Goal: Task Accomplishment & Management: Manage account settings

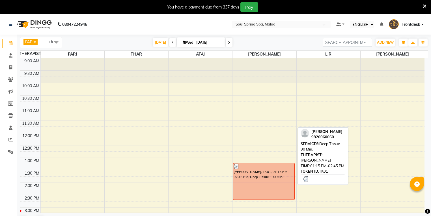
select select "ec"
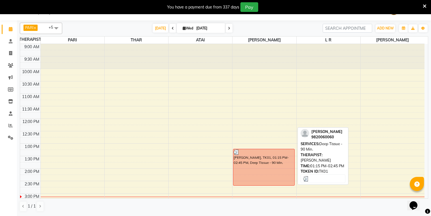
scroll to position [55, 0]
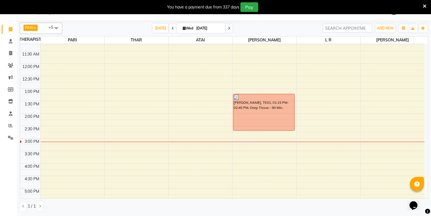
click at [115, 28] on div "[DATE] [DATE]" at bounding box center [192, 28] width 255 height 8
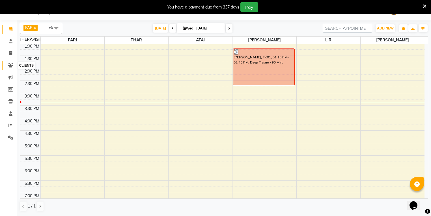
click at [12, 65] on icon at bounding box center [10, 65] width 5 height 4
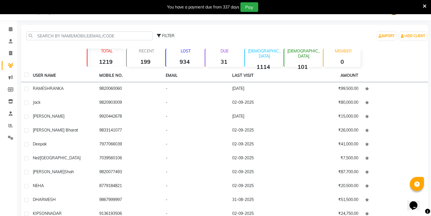
click at [189, 59] on strong "934" at bounding box center [184, 61] width 37 height 7
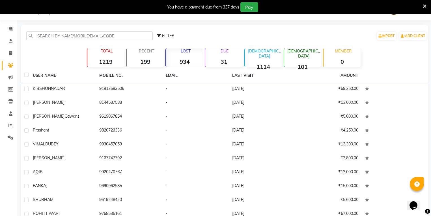
click at [187, 60] on strong "934" at bounding box center [184, 61] width 37 height 7
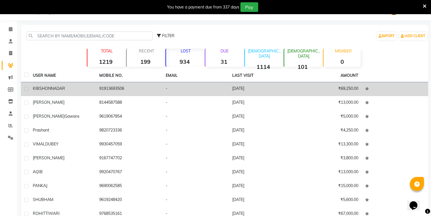
drag, startPoint x: 138, startPoint y: 92, endPoint x: 131, endPoint y: 95, distance: 8.1
click at [138, 92] on td "91913693506" at bounding box center [129, 89] width 66 height 14
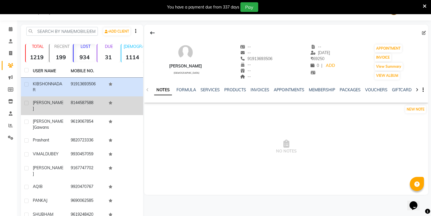
click at [121, 100] on td at bounding box center [124, 105] width 38 height 19
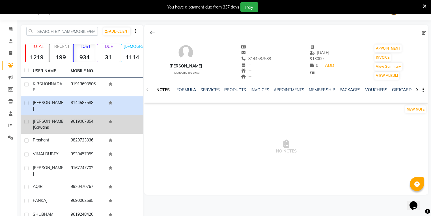
click at [113, 117] on td at bounding box center [124, 124] width 38 height 19
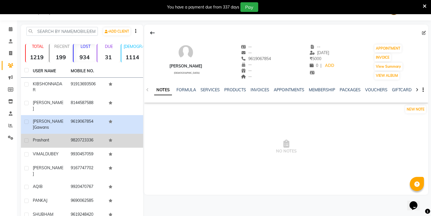
click at [99, 135] on td "9820723336" at bounding box center [86, 141] width 38 height 14
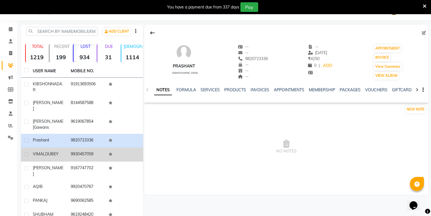
scroll to position [37, 0]
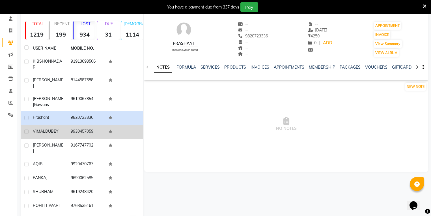
click at [105, 128] on td at bounding box center [124, 132] width 38 height 14
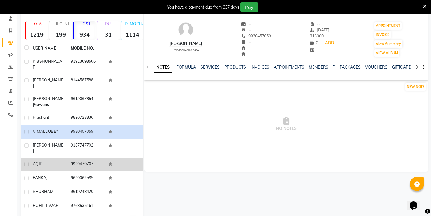
click at [88, 157] on td "9920470767" at bounding box center [86, 164] width 38 height 14
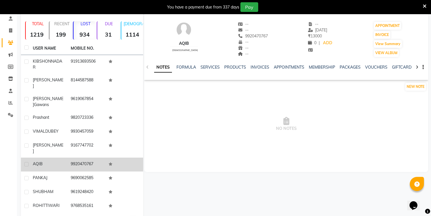
scroll to position [48, 0]
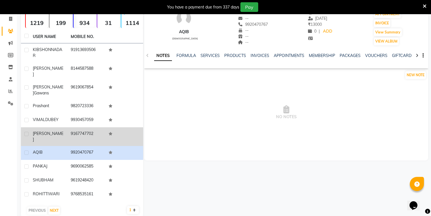
click at [99, 127] on td "9167747702" at bounding box center [86, 136] width 38 height 19
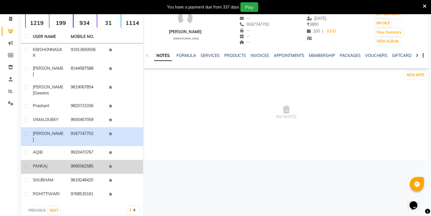
click at [106, 160] on td at bounding box center [124, 167] width 38 height 14
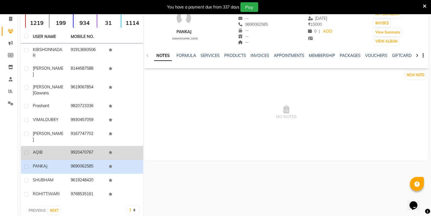
click at [106, 146] on td at bounding box center [124, 153] width 38 height 14
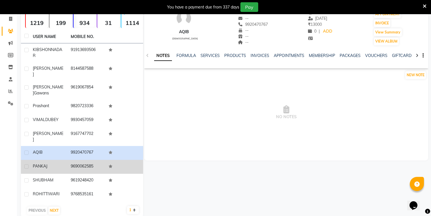
click at [127, 163] on td at bounding box center [124, 167] width 38 height 14
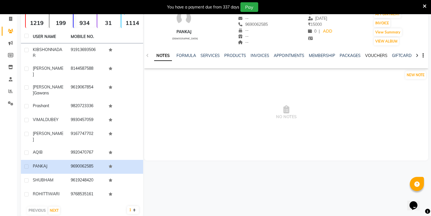
click at [368, 56] on link "VOUCHERS" at bounding box center [376, 55] width 22 height 5
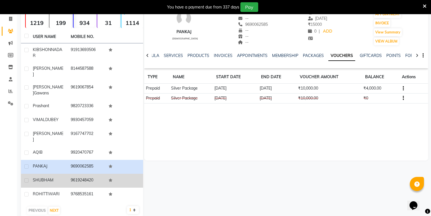
click at [117, 173] on td at bounding box center [124, 180] width 38 height 14
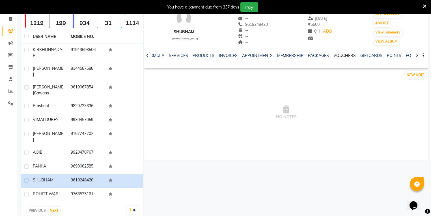
click at [345, 57] on link "VOUCHERS" at bounding box center [345, 55] width 22 height 5
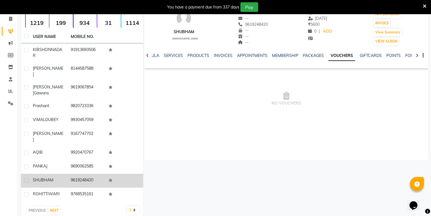
click at [95, 173] on td "9619248420" at bounding box center [86, 180] width 38 height 14
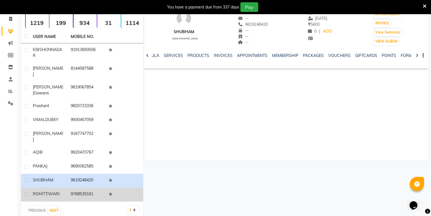
click at [74, 187] on td "9768535161" at bounding box center [86, 194] width 38 height 14
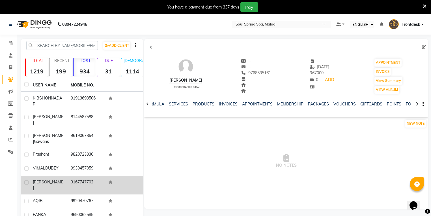
scroll to position [48, 0]
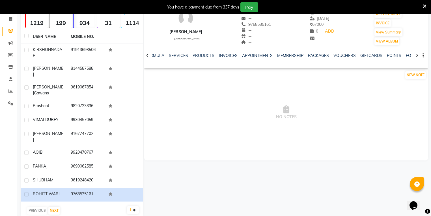
click at [61, 206] on div "PREVIOUS NEXT" at bounding box center [82, 210] width 118 height 9
click at [55, 206] on button "NEXT" at bounding box center [54, 210] width 12 height 8
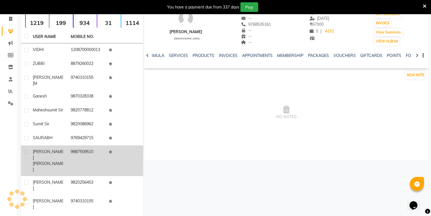
scroll to position [44, 0]
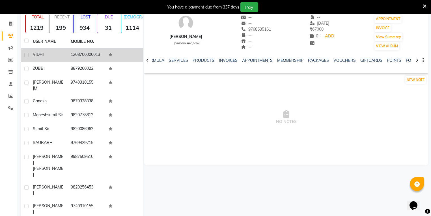
click at [93, 61] on td "1208700000013" at bounding box center [86, 55] width 38 height 14
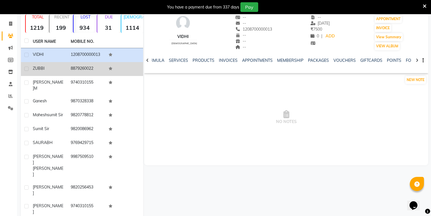
click at [94, 65] on td "8879260022" at bounding box center [86, 69] width 38 height 14
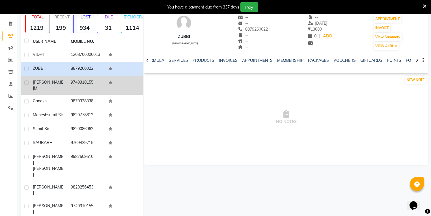
click at [82, 80] on td "9740310155" at bounding box center [86, 85] width 38 height 19
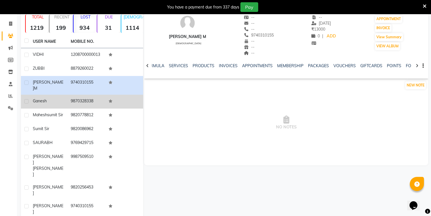
click at [65, 101] on td "ganesh" at bounding box center [48, 101] width 38 height 14
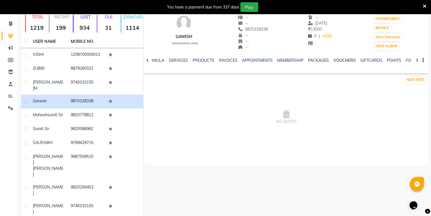
click at [344, 59] on link "VOUCHERS" at bounding box center [345, 60] width 22 height 5
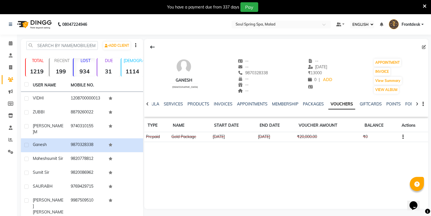
scroll to position [44, 0]
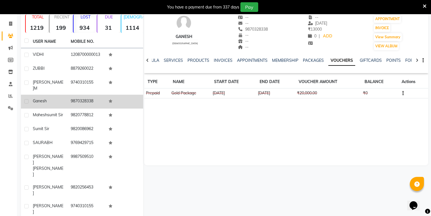
click at [104, 100] on td "9870328338" at bounding box center [86, 101] width 38 height 14
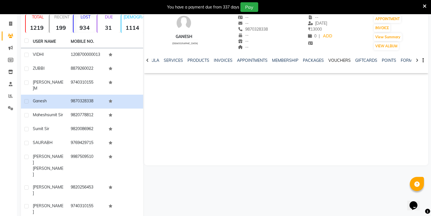
click at [341, 61] on link "VOUCHERS" at bounding box center [339, 60] width 22 height 5
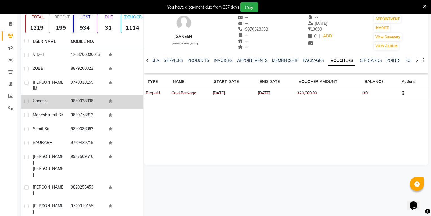
click at [93, 100] on td "9870328338" at bounding box center [86, 101] width 38 height 14
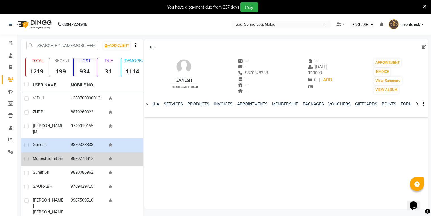
click at [118, 155] on td at bounding box center [124, 159] width 38 height 14
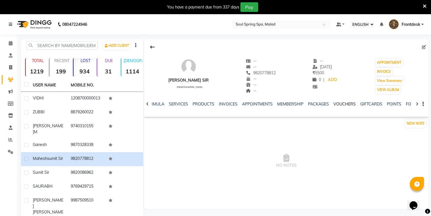
click at [342, 104] on link "VOUCHERS" at bounding box center [345, 103] width 22 height 5
click at [342, 104] on link "VOUCHERS" at bounding box center [341, 104] width 27 height 10
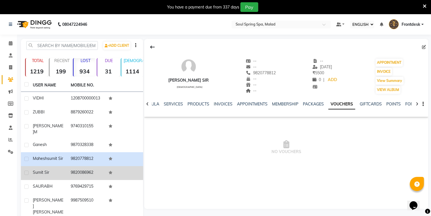
click at [97, 179] on td "9820086962" at bounding box center [86, 173] width 38 height 14
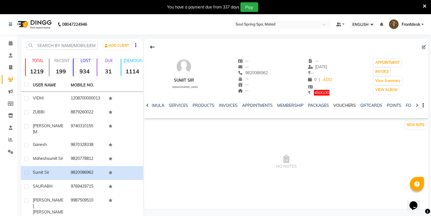
click at [334, 107] on link "VOUCHERS" at bounding box center [345, 105] width 22 height 5
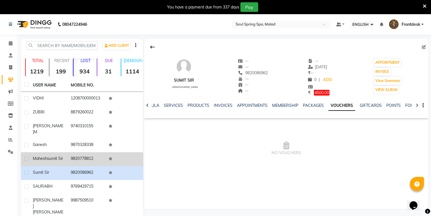
scroll to position [44, 0]
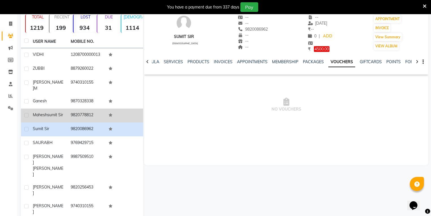
click at [115, 144] on td at bounding box center [124, 143] width 38 height 14
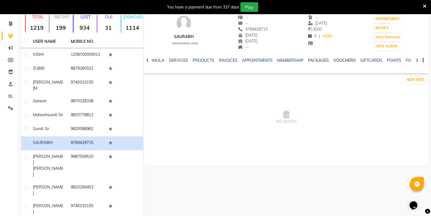
click at [340, 61] on link "VOUCHERS" at bounding box center [345, 60] width 22 height 5
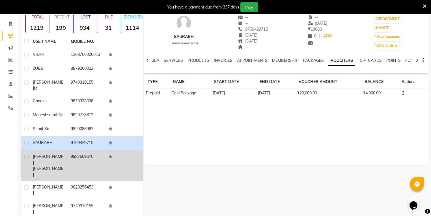
click at [106, 159] on td at bounding box center [124, 165] width 38 height 31
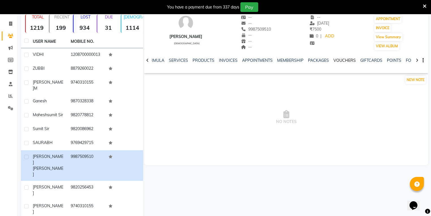
click at [343, 61] on link "VOUCHERS" at bounding box center [345, 60] width 22 height 5
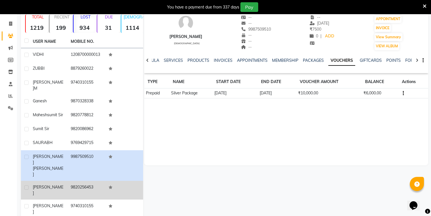
click at [96, 181] on td "9820256453" at bounding box center [86, 190] width 38 height 19
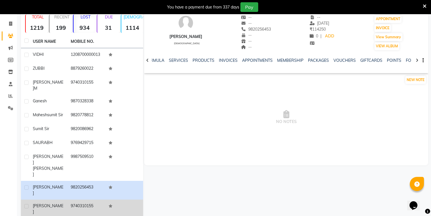
click at [77, 199] on td "9740310155" at bounding box center [86, 208] width 38 height 19
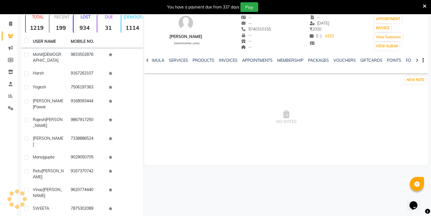
scroll to position [39, 0]
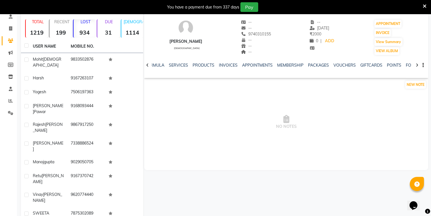
drag, startPoint x: 223, startPoint y: 18, endPoint x: 269, endPoint y: 125, distance: 117.0
click at [269, 125] on span "NO NOTES" at bounding box center [286, 122] width 284 height 57
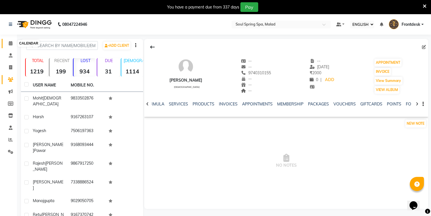
click at [8, 44] on span at bounding box center [11, 43] width 10 height 7
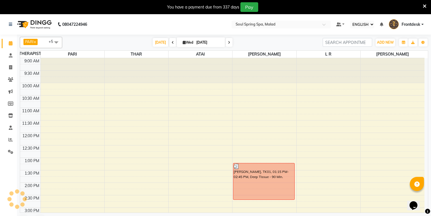
scroll to position [91, 0]
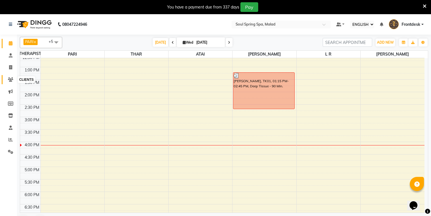
click at [8, 79] on icon at bounding box center [10, 79] width 5 height 4
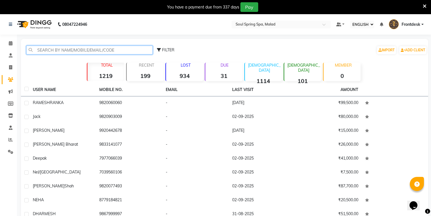
click at [76, 50] on input "text" at bounding box center [89, 50] width 126 height 9
type input "h"
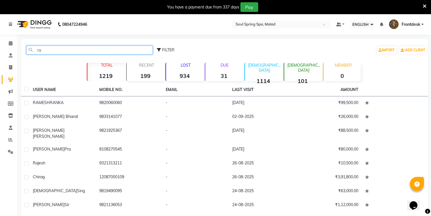
type input "r"
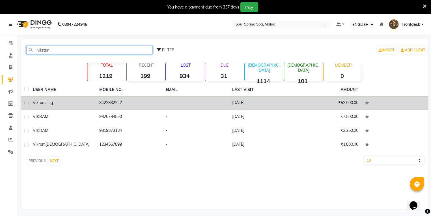
type input "vikram"
click at [117, 104] on td "8422882222" at bounding box center [129, 103] width 66 height 14
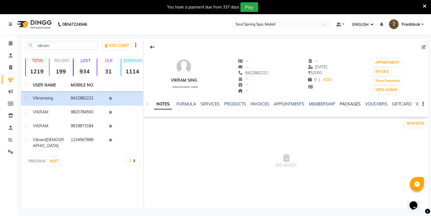
click at [349, 104] on link "PACKAGES" at bounding box center [350, 103] width 21 height 5
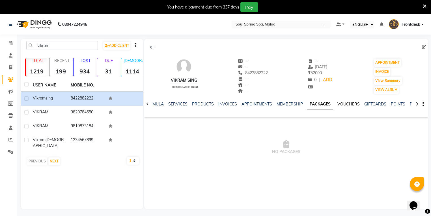
click at [353, 104] on link "VOUCHERS" at bounding box center [349, 103] width 22 height 5
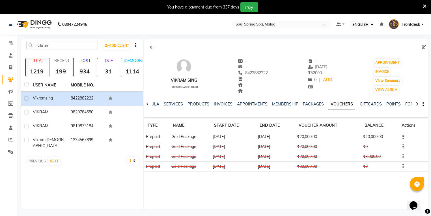
drag, startPoint x: 341, startPoint y: 152, endPoint x: 280, endPoint y: 38, distance: 129.9
click at [280, 38] on div "08047224946 Select Location × Soul Spring Spa, Malad Default Panel My Panel Eng…" at bounding box center [215, 122] width 431 height 216
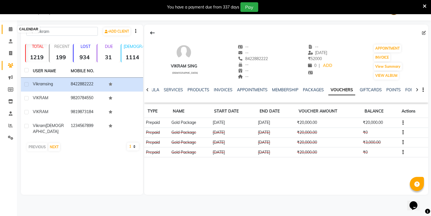
click at [14, 29] on span at bounding box center [11, 29] width 10 height 7
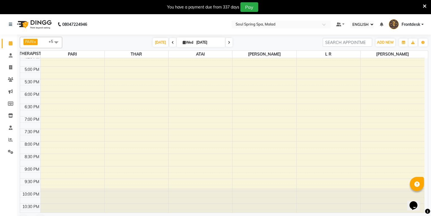
scroll to position [14, 0]
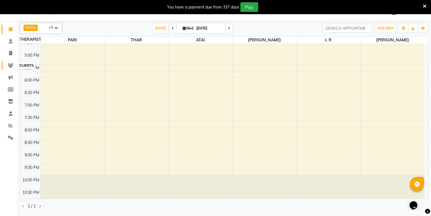
click at [14, 65] on span at bounding box center [11, 65] width 10 height 7
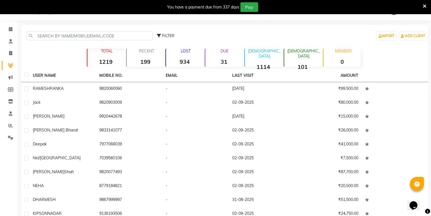
click at [189, 55] on div "LOST 934" at bounding box center [185, 57] width 38 height 18
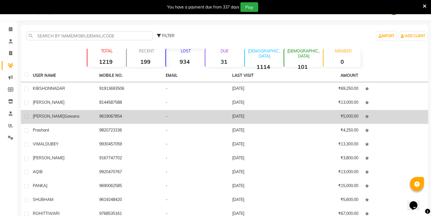
scroll to position [43, 0]
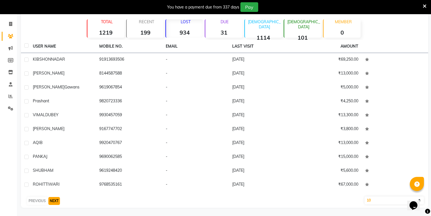
click at [60, 199] on button "NEXT" at bounding box center [54, 201] width 12 height 8
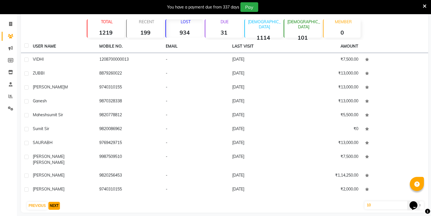
click at [57, 201] on button "NEXT" at bounding box center [54, 205] width 12 height 8
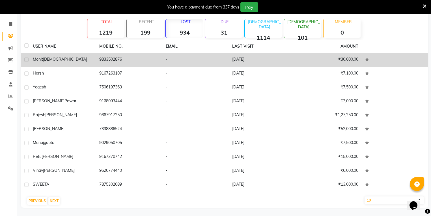
drag, startPoint x: 138, startPoint y: 70, endPoint x: 136, endPoint y: 63, distance: 7.9
click at [138, 70] on td "9167263107" at bounding box center [129, 74] width 66 height 14
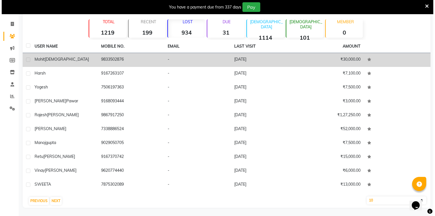
scroll to position [39, 0]
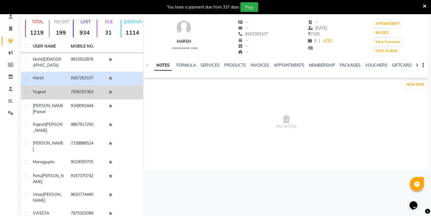
click at [118, 85] on td at bounding box center [124, 92] width 38 height 14
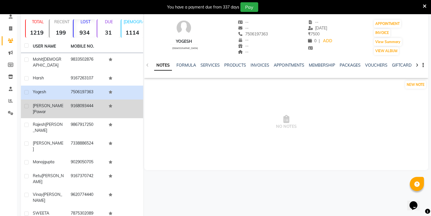
click at [120, 100] on td at bounding box center [124, 108] width 38 height 19
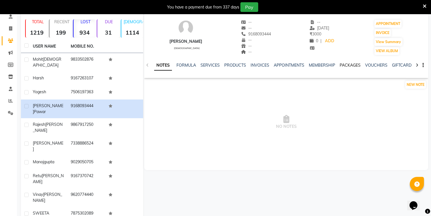
click at [355, 66] on link "PACKAGES" at bounding box center [350, 65] width 21 height 5
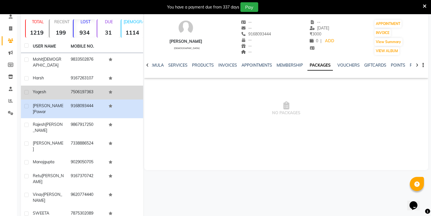
click at [128, 91] on td at bounding box center [124, 92] width 38 height 14
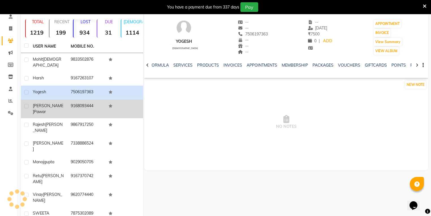
click at [122, 104] on td at bounding box center [124, 108] width 38 height 19
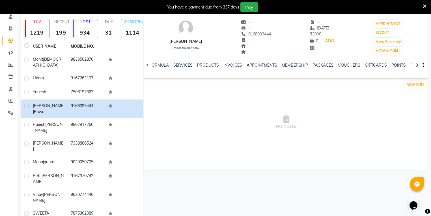
click at [185, 68] on div "SERVICES" at bounding box center [182, 65] width 19 height 6
click at [181, 64] on link "SERVICES" at bounding box center [182, 65] width 19 height 5
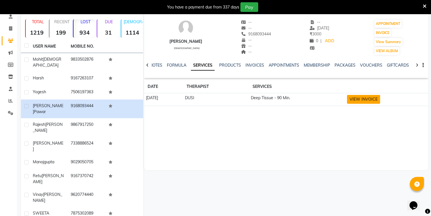
click at [359, 96] on button "VIEW INVOICE" at bounding box center [363, 99] width 33 height 9
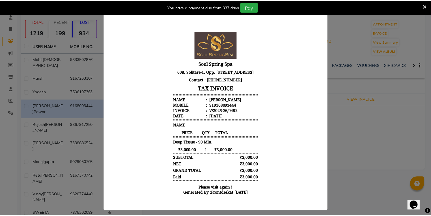
scroll to position [13, 0]
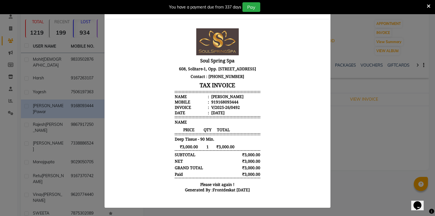
click at [395, 59] on ngb-modal-window "INVOICE VIEW INVOICE CLOSE" at bounding box center [217, 108] width 435 height 216
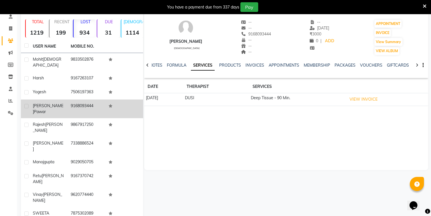
click at [132, 99] on td at bounding box center [124, 108] width 38 height 19
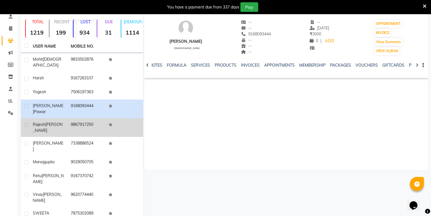
click at [102, 118] on td "9867917250" at bounding box center [86, 127] width 38 height 19
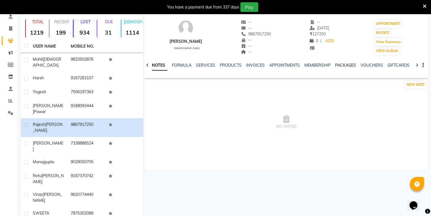
click at [341, 66] on link "PACKAGES" at bounding box center [345, 65] width 21 height 5
click at [341, 65] on link "VOUCHERS" at bounding box center [349, 65] width 22 height 5
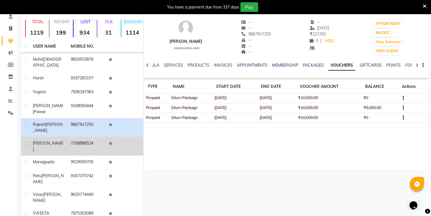
click at [113, 137] on td at bounding box center [124, 146] width 38 height 19
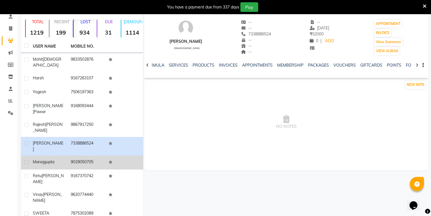
click at [109, 155] on td at bounding box center [124, 162] width 38 height 14
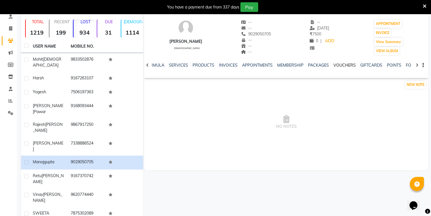
click at [340, 64] on link "VOUCHERS" at bounding box center [345, 65] width 22 height 5
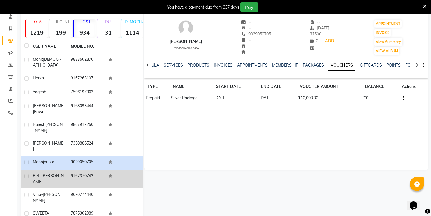
click at [102, 169] on td "9167370742" at bounding box center [86, 178] width 38 height 19
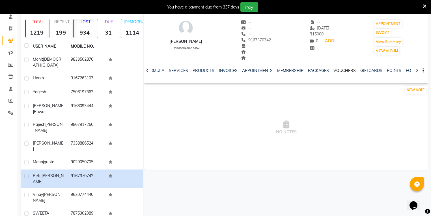
click at [345, 71] on link "VOUCHERS" at bounding box center [345, 70] width 22 height 5
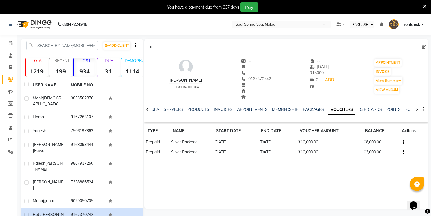
scroll to position [39, 0]
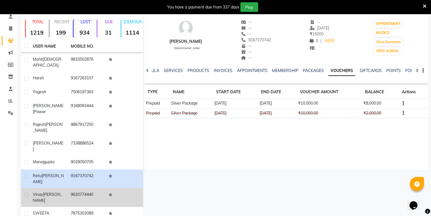
click at [117, 188] on td at bounding box center [124, 197] width 38 height 19
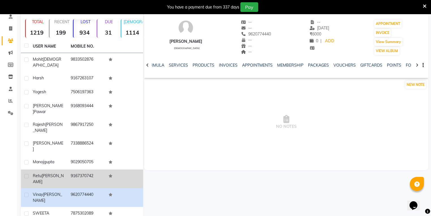
click at [121, 169] on td at bounding box center [124, 178] width 38 height 19
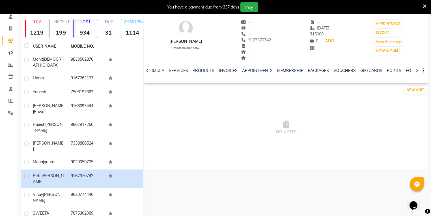
click at [339, 68] on link "VOUCHERS" at bounding box center [345, 70] width 22 height 5
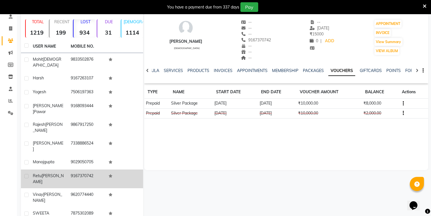
click at [127, 169] on td at bounding box center [124, 178] width 38 height 19
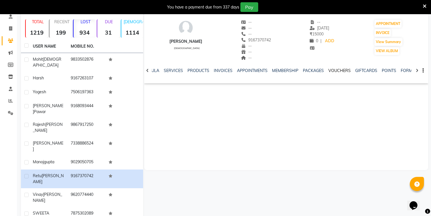
click at [331, 69] on link "VOUCHERS" at bounding box center [339, 70] width 22 height 5
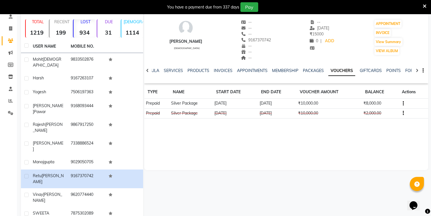
click at [331, 69] on link "VOUCHERS" at bounding box center [341, 71] width 27 height 10
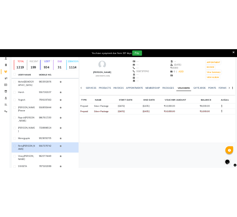
scroll to position [0, 9]
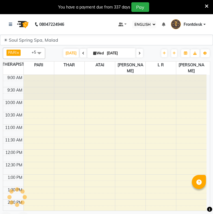
select select "ec"
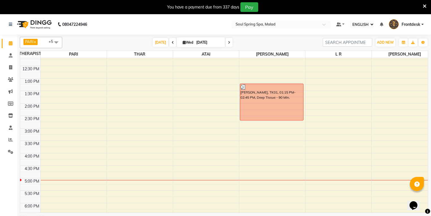
scroll to position [91, 0]
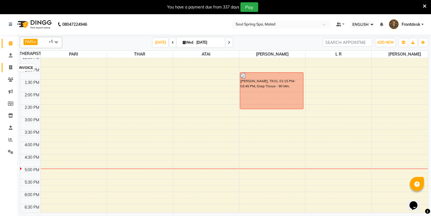
click at [11, 70] on span at bounding box center [11, 67] width 10 height 7
select select "4947"
select select "service"
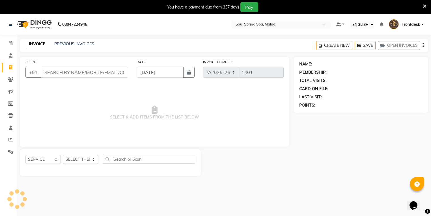
scroll to position [14, 0]
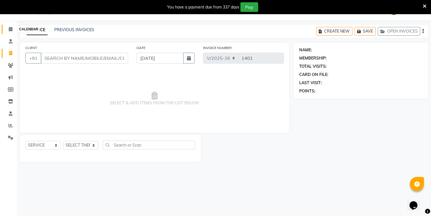
click at [9, 29] on icon at bounding box center [11, 29] width 4 height 4
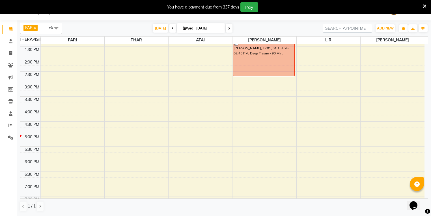
scroll to position [181, 0]
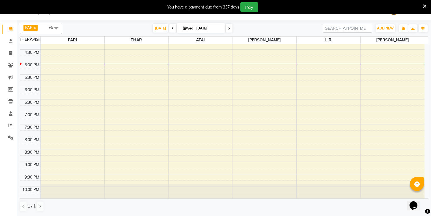
click at [213, 64] on div "9:00 AM 9:30 AM 10:00 AM 10:30 AM 11:00 AM 11:30 AM 12:00 PM 12:30 PM 1:00 PM 1…" at bounding box center [222, 37] width 405 height 348
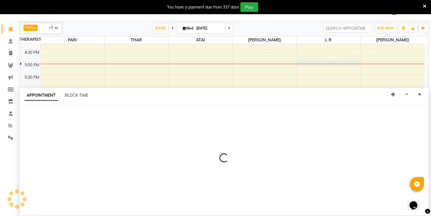
select select "86413"
select select "1020"
select select "tentative"
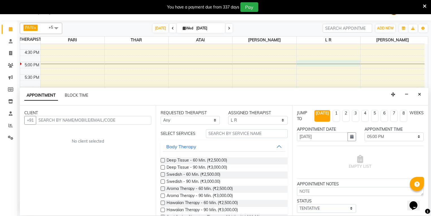
click at [104, 119] on input "text" at bounding box center [93, 120] width 115 height 9
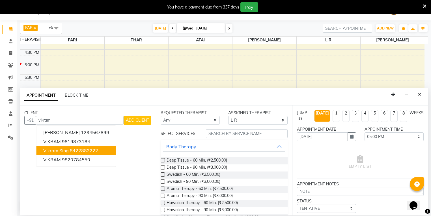
click at [102, 146] on button "vikram sing 8422882222" at bounding box center [75, 150] width 79 height 9
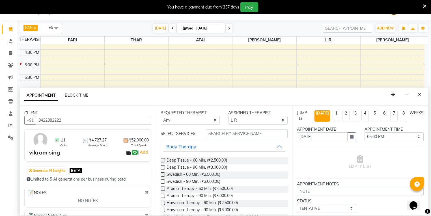
type input "8422882222"
click at [163, 166] on label at bounding box center [163, 167] width 4 height 4
click at [163, 166] on input "checkbox" at bounding box center [163, 168] width 4 height 4
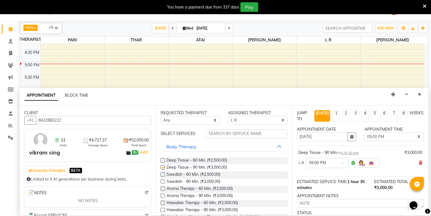
checkbox input "false"
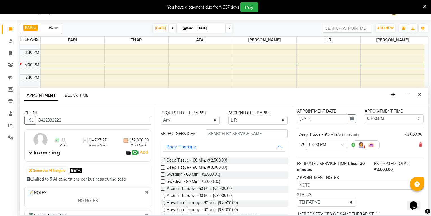
scroll to position [45, 0]
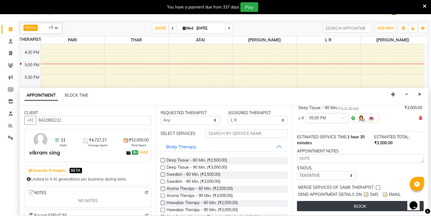
click at [213, 202] on button "BOOK" at bounding box center [360, 206] width 127 height 10
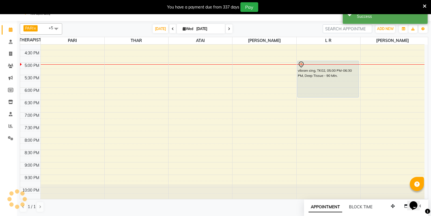
scroll to position [0, 0]
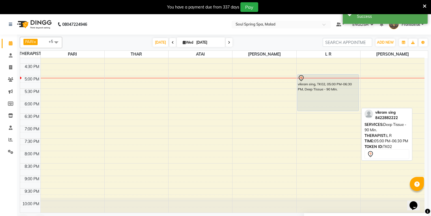
click at [213, 110] on div at bounding box center [328, 110] width 61 height 2
select select "7"
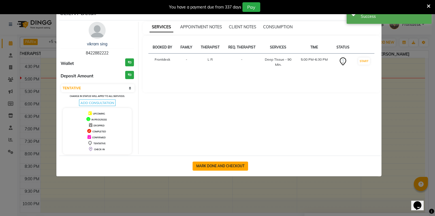
click at [213, 166] on button "MARK DONE AND CHECKOUT" at bounding box center [219, 165] width 55 height 9
select select "service"
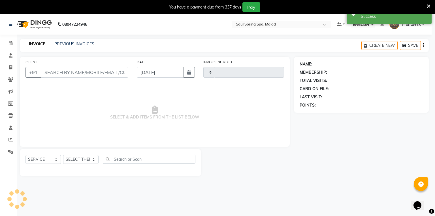
type input "1401"
select select "4947"
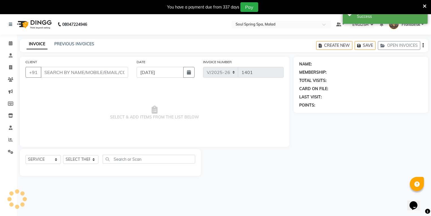
type input "8422882222"
select select "86413"
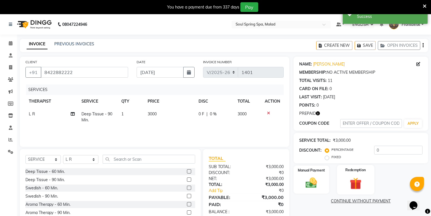
click at [213, 188] on img at bounding box center [355, 183] width 19 height 15
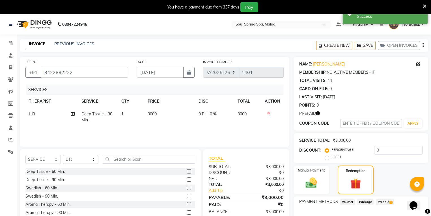
scroll to position [12, 0]
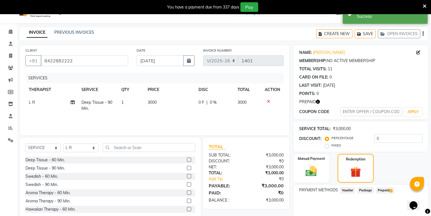
click at [213, 190] on span "Prepaid 1" at bounding box center [385, 190] width 18 height 7
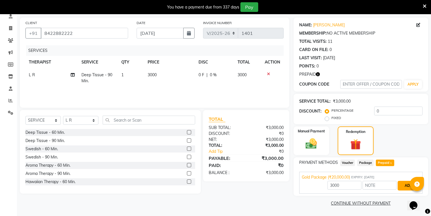
click at [213, 189] on button "ADD" at bounding box center [409, 186] width 22 height 10
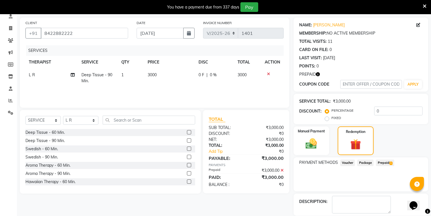
scroll to position [66, 0]
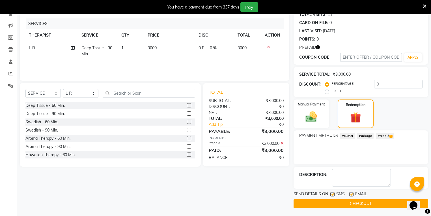
click at [213, 205] on button "CHECKOUT" at bounding box center [361, 203] width 135 height 9
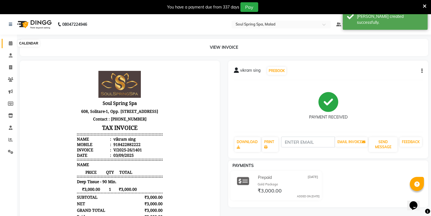
click at [14, 44] on span at bounding box center [11, 43] width 10 height 7
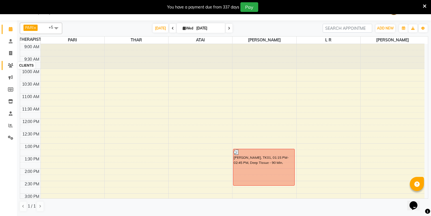
click at [12, 65] on icon at bounding box center [10, 65] width 5 height 4
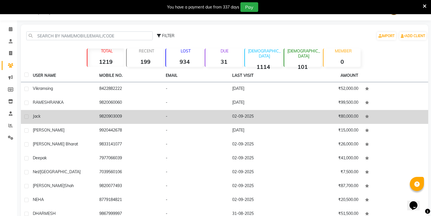
scroll to position [43, 0]
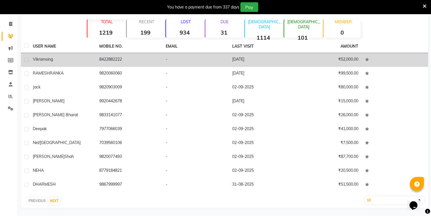
click at [213, 60] on td at bounding box center [395, 60] width 66 height 14
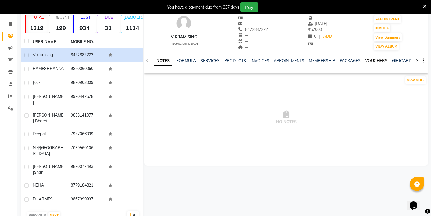
click at [213, 63] on link "VOUCHERS" at bounding box center [376, 60] width 22 height 5
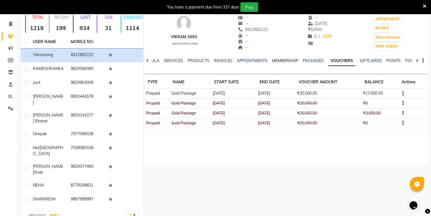
scroll to position [44, 0]
click at [213, 61] on link "PACKAGES" at bounding box center [313, 60] width 21 height 5
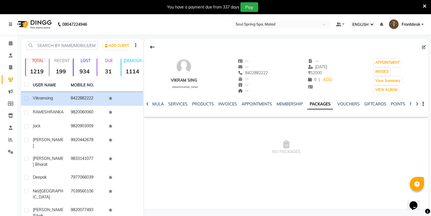
scroll to position [44, 0]
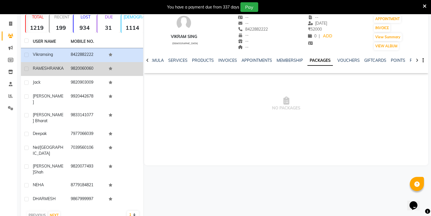
click at [95, 75] on td "9820060060" at bounding box center [86, 69] width 38 height 14
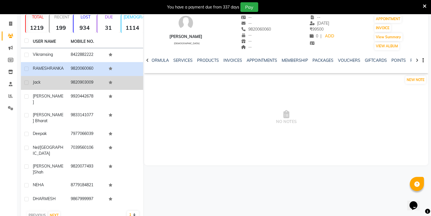
click at [96, 85] on td "9820903009" at bounding box center [86, 83] width 38 height 14
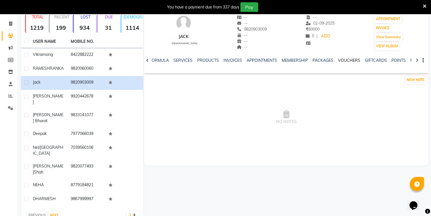
click at [213, 61] on link "VOUCHERS" at bounding box center [349, 60] width 22 height 5
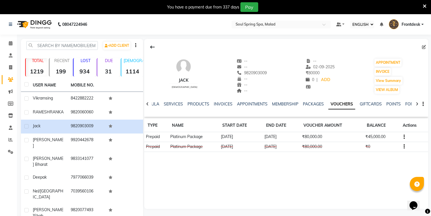
scroll to position [44, 0]
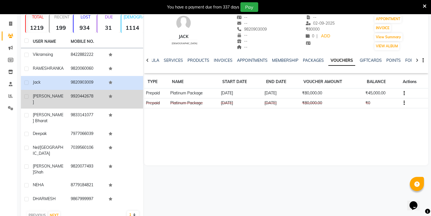
click at [114, 94] on td at bounding box center [124, 99] width 38 height 19
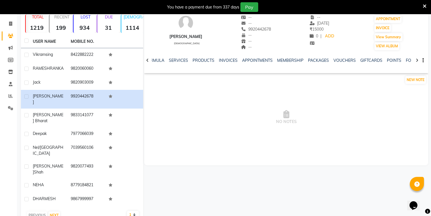
drag, startPoint x: 0, startPoint y: 79, endPoint x: 0, endPoint y: 102, distance: 23.8
drag, startPoint x: 0, startPoint y: 102, endPoint x: 336, endPoint y: 60, distance: 339.1
click at [213, 60] on link "VOUCHERS" at bounding box center [345, 60] width 22 height 5
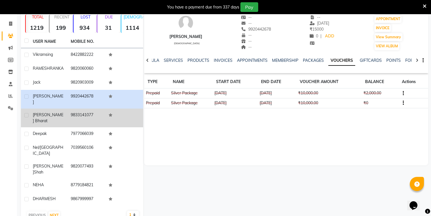
click at [138, 115] on td at bounding box center [124, 117] width 38 height 19
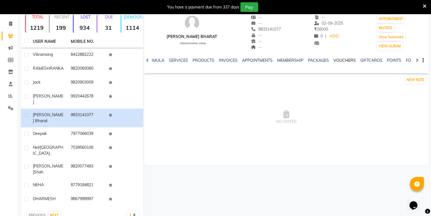
click at [213, 60] on link "VOUCHERS" at bounding box center [345, 60] width 22 height 5
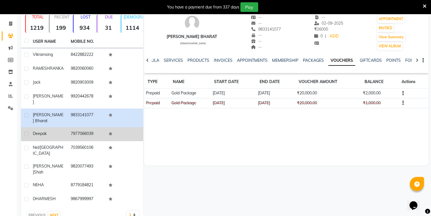
click at [138, 128] on td at bounding box center [124, 134] width 38 height 14
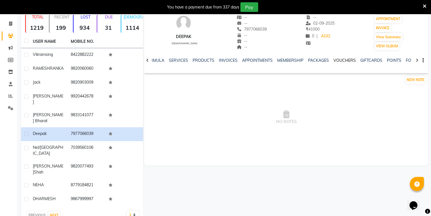
click at [213, 59] on link "VOUCHERS" at bounding box center [345, 60] width 22 height 5
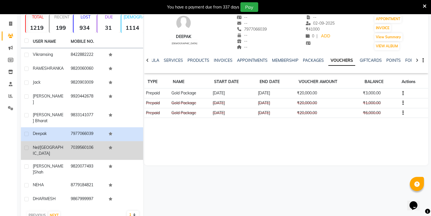
click at [117, 145] on td at bounding box center [124, 150] width 38 height 19
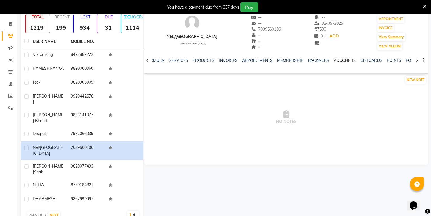
click at [213, 61] on link "VOUCHERS" at bounding box center [345, 60] width 22 height 5
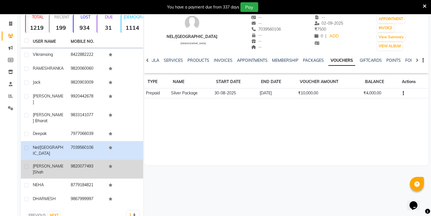
click at [117, 160] on td at bounding box center [124, 169] width 38 height 19
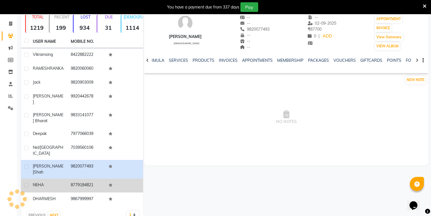
click at [93, 178] on td "8779184821" at bounding box center [86, 185] width 38 height 14
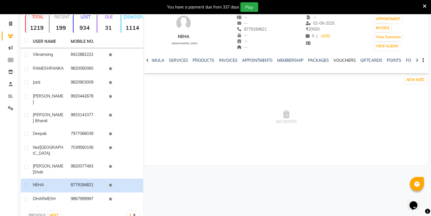
click at [213, 61] on link "VOUCHERS" at bounding box center [345, 60] width 22 height 5
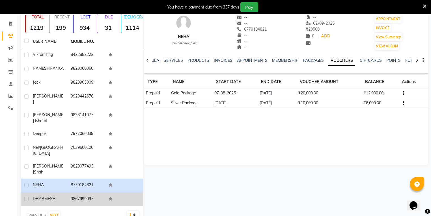
click at [91, 192] on td "9867999997" at bounding box center [86, 199] width 38 height 14
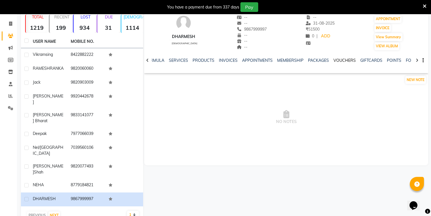
drag, startPoint x: 331, startPoint y: 58, endPoint x: 332, endPoint y: 61, distance: 3.0
click at [213, 59] on link "VOUCHERS" at bounding box center [345, 60] width 22 height 5
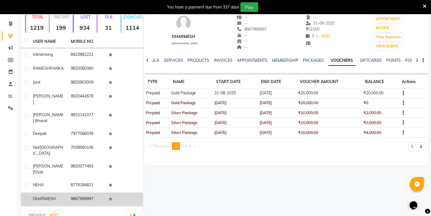
click at [97, 192] on td "9867999997" at bounding box center [86, 199] width 38 height 14
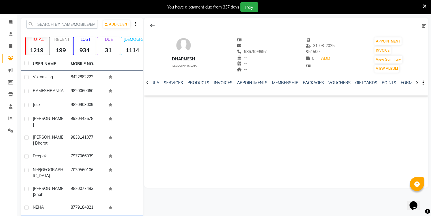
scroll to position [21, 0]
click at [213, 82] on link "VOUCHERS" at bounding box center [339, 82] width 22 height 5
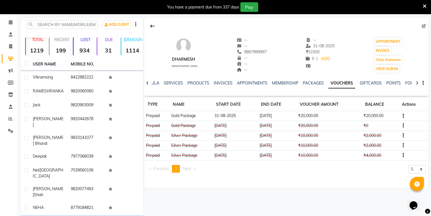
scroll to position [44, 0]
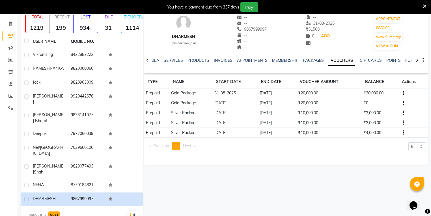
click at [54, 211] on button "NEXT" at bounding box center [54, 215] width 12 height 8
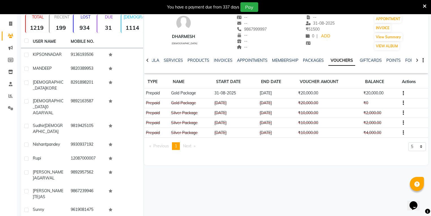
scroll to position [48, 0]
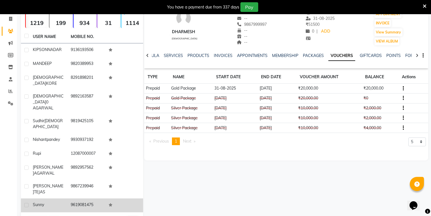
click at [132, 198] on td at bounding box center [124, 205] width 38 height 14
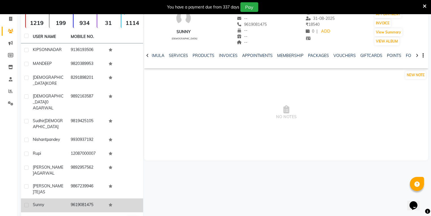
click at [92, 198] on td "9619081475" at bounding box center [86, 205] width 38 height 14
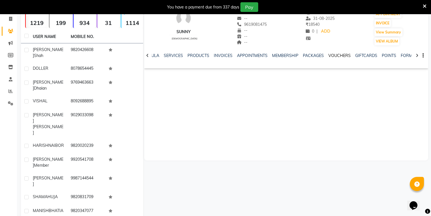
click at [213, 56] on link "VOUCHERS" at bounding box center [339, 55] width 22 height 5
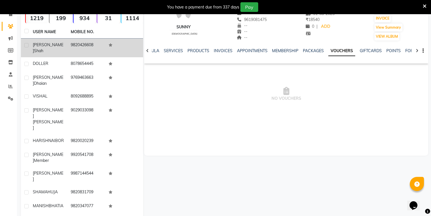
click at [112, 44] on icon at bounding box center [111, 44] width 4 height 3
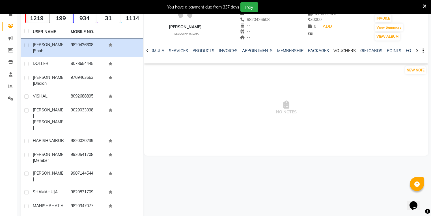
click at [213, 51] on link "VOUCHERS" at bounding box center [345, 50] width 22 height 5
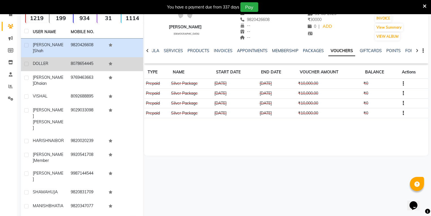
click at [122, 65] on td at bounding box center [124, 64] width 38 height 14
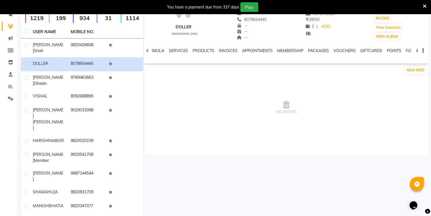
click at [213, 45] on div "NOTES FORMULA SERVICES PRODUCTS INVOICES APPOINTMENTS MEMBERSHIP PACKAGES VOUCH…" at bounding box center [286, 51] width 284 height 20
click at [213, 52] on link "VOUCHERS" at bounding box center [345, 50] width 22 height 5
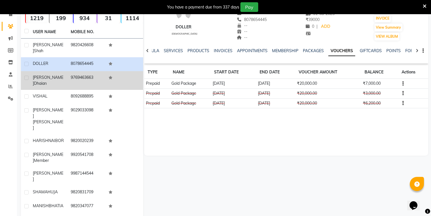
drag, startPoint x: 368, startPoint y: 43, endPoint x: 132, endPoint y: 70, distance: 237.8
click at [132, 71] on td at bounding box center [124, 80] width 38 height 19
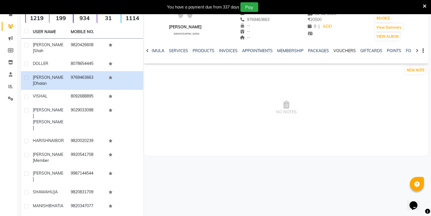
click at [213, 51] on link "VOUCHERS" at bounding box center [345, 50] width 22 height 5
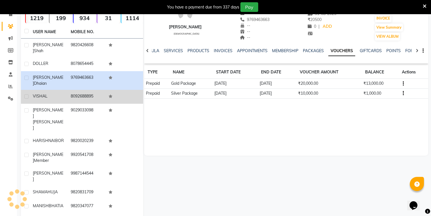
click at [131, 90] on td at bounding box center [124, 97] width 38 height 14
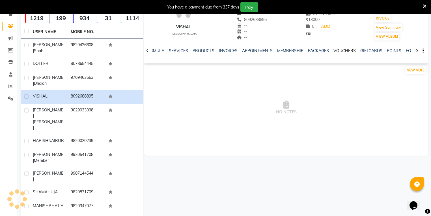
click at [213, 50] on link "VOUCHERS" at bounding box center [345, 50] width 22 height 5
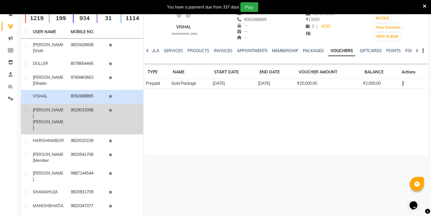
click at [106, 104] on td at bounding box center [124, 119] width 38 height 31
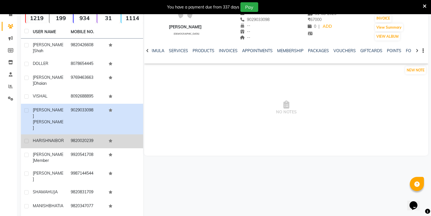
click at [78, 134] on td "9820020239" at bounding box center [86, 141] width 38 height 14
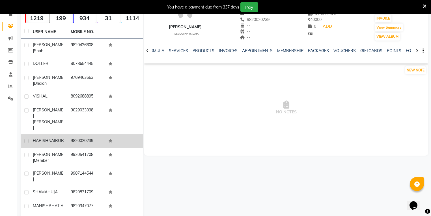
drag, startPoint x: 128, startPoint y: 130, endPoint x: 125, endPoint y: 129, distance: 2.9
click at [126, 134] on td at bounding box center [124, 141] width 38 height 14
click at [125, 134] on td at bounding box center [124, 141] width 38 height 14
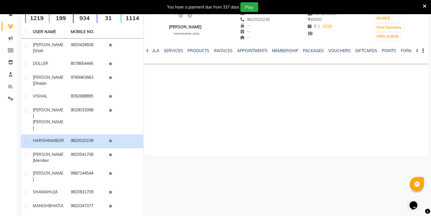
click at [213, 54] on div "NOTES FORMULA SERVICES PRODUCTS INVOICES APPOINTMENTS MEMBERSHIP PACKAGES VOUCH…" at bounding box center [279, 53] width 251 height 10
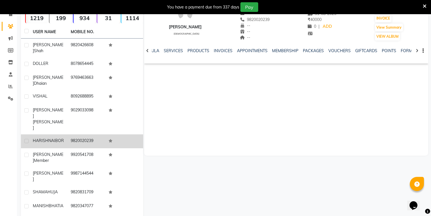
click at [134, 134] on td at bounding box center [124, 141] width 38 height 14
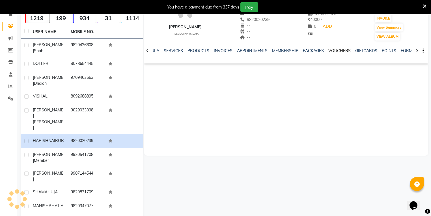
click at [213, 53] on link "VOUCHERS" at bounding box center [339, 50] width 22 height 5
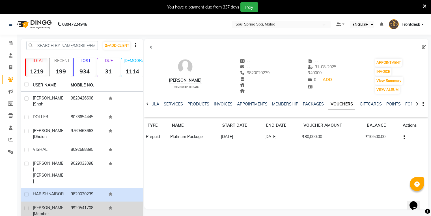
scroll to position [53, 0]
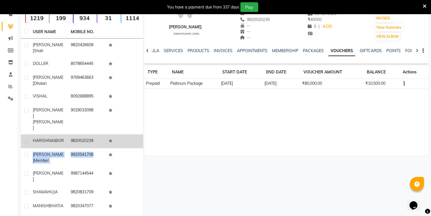
drag, startPoint x: 123, startPoint y: 141, endPoint x: 121, endPoint y: 130, distance: 11.5
click at [121, 130] on tbody "neelay shah 9820426608 DOLLER 8078654445 dipak dhaian 9769463663 VISHAL 8092688…" at bounding box center [82, 125] width 122 height 175
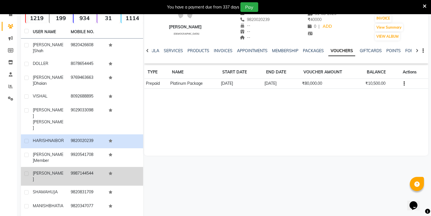
click at [129, 167] on td at bounding box center [124, 176] width 38 height 19
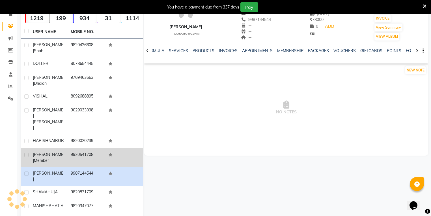
click at [130, 148] on td at bounding box center [124, 157] width 38 height 19
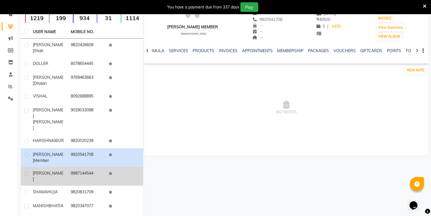
click at [123, 167] on td at bounding box center [124, 176] width 38 height 19
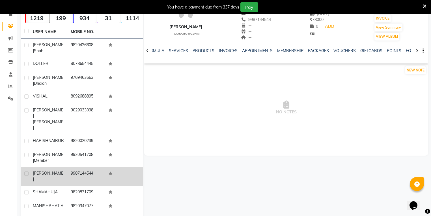
click at [104, 167] on td "9987144544" at bounding box center [86, 176] width 38 height 19
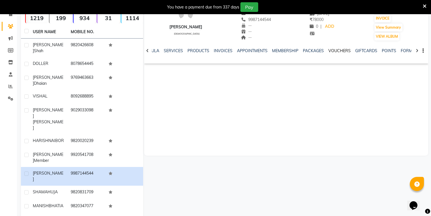
click at [213, 50] on link "VOUCHERS" at bounding box center [339, 50] width 22 height 5
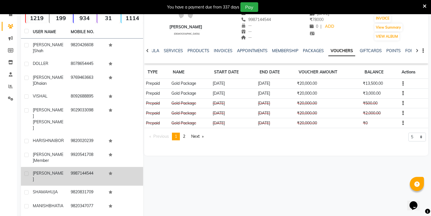
click at [85, 167] on td "9987144544" at bounding box center [86, 176] width 38 height 19
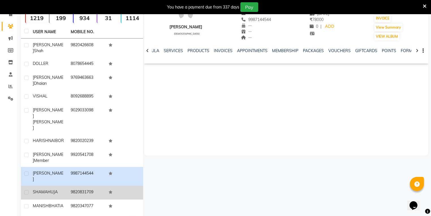
click at [86, 185] on td "9820831709" at bounding box center [86, 192] width 38 height 14
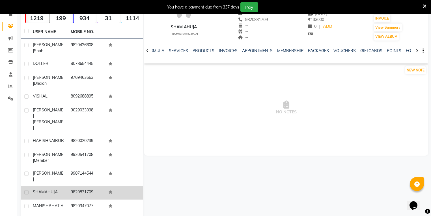
click at [89, 185] on td "9820831709" at bounding box center [86, 192] width 38 height 14
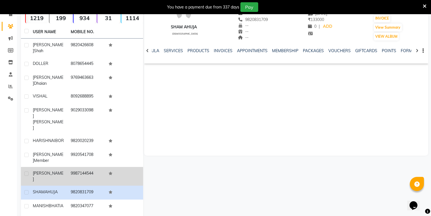
click at [93, 167] on td "9987144544" at bounding box center [86, 176] width 38 height 19
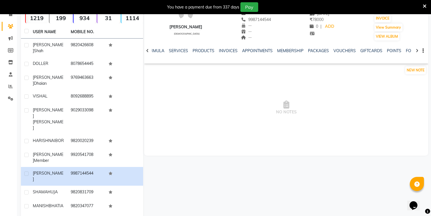
click at [213, 47] on div "NOTES FORMULA SERVICES PRODUCTS INVOICES APPOINTMENTS MEMBERSHIP PACKAGES VOUCH…" at bounding box center [286, 51] width 284 height 20
click at [213, 50] on link "VOUCHERS" at bounding box center [345, 50] width 22 height 5
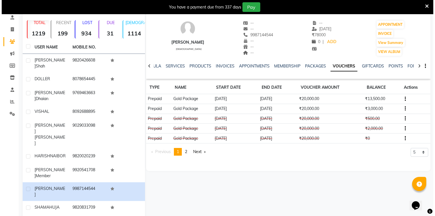
scroll to position [53, 0]
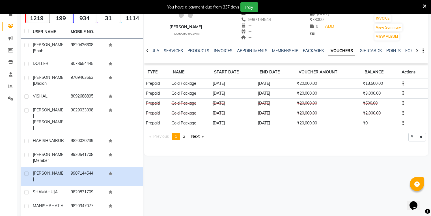
click at [183, 50] on ul "NOTES FORMULA SERVICES PRODUCTS INVOICES APPOINTMENTS MEMBERSHIP PACKAGES VOUCH…" at bounding box center [302, 51] width 359 height 6
click at [177, 51] on link "SERVICES" at bounding box center [173, 50] width 19 height 5
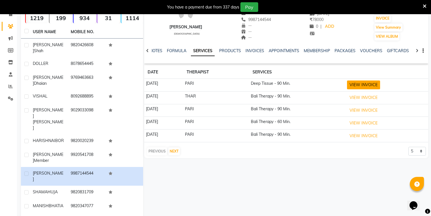
click at [213, 83] on button "VIEW INVOICE" at bounding box center [363, 84] width 33 height 9
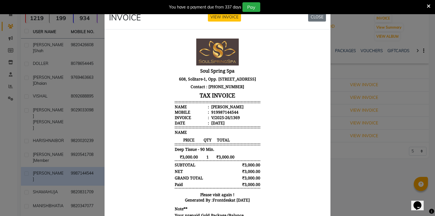
scroll to position [44, 0]
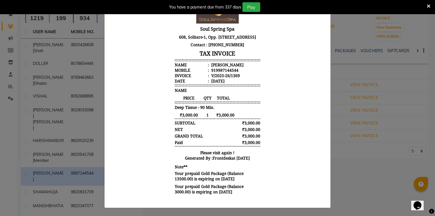
click at [213, 95] on ngb-modal-window "INVOICE VIEW INVOICE CLOSE" at bounding box center [217, 108] width 435 height 216
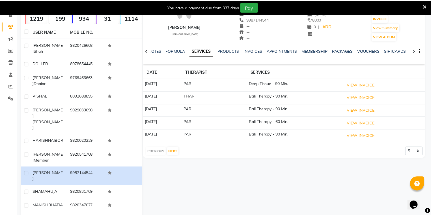
scroll to position [48, 0]
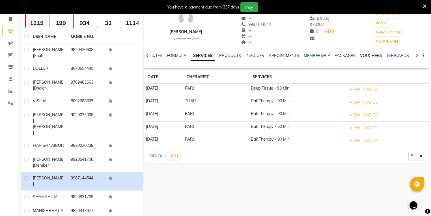
click at [213, 58] on link "VOUCHERS" at bounding box center [371, 55] width 22 height 5
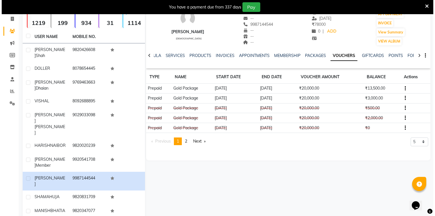
scroll to position [53, 0]
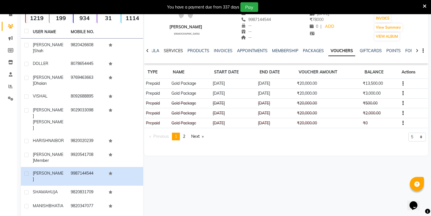
click at [174, 52] on link "SERVICES" at bounding box center [173, 50] width 19 height 5
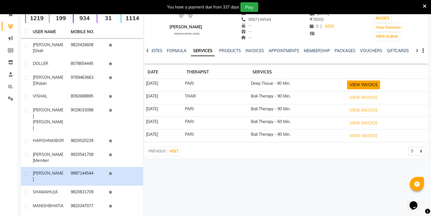
click at [213, 83] on button "VIEW INVOICE" at bounding box center [363, 84] width 33 height 9
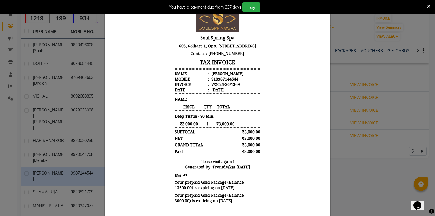
scroll to position [22, 0]
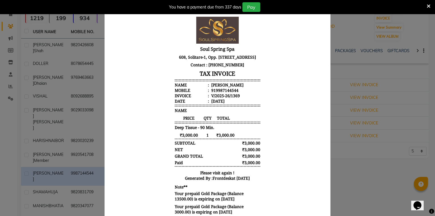
click at [213, 108] on ngb-modal-window "INVOICE VIEW INVOICE CLOSE" at bounding box center [217, 108] width 435 height 216
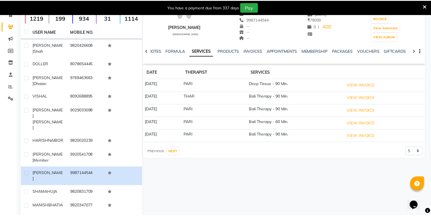
scroll to position [48, 0]
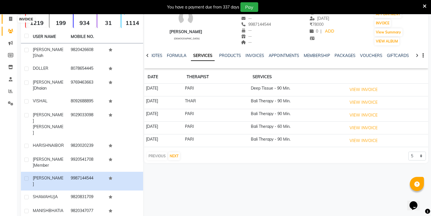
click at [7, 22] on span at bounding box center [11, 19] width 10 height 7
select select "4947"
select select "service"
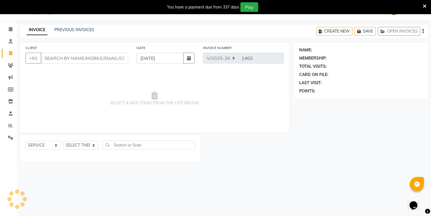
scroll to position [14, 0]
click at [9, 31] on icon at bounding box center [11, 29] width 4 height 4
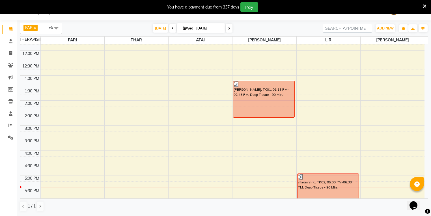
scroll to position [191, 0]
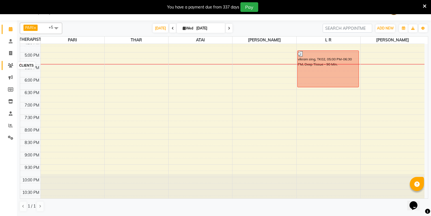
click at [10, 66] on icon at bounding box center [10, 65] width 5 height 4
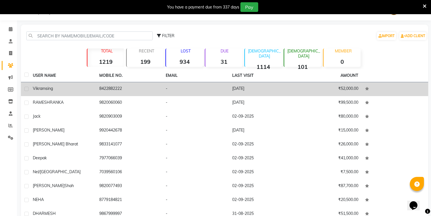
click at [143, 89] on td "8422882222" at bounding box center [129, 89] width 66 height 14
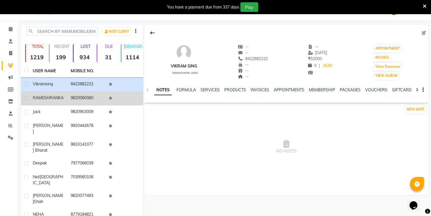
click at [137, 96] on td at bounding box center [124, 98] width 38 height 14
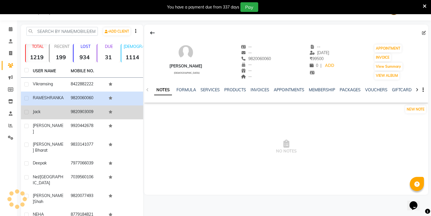
click at [100, 119] on td "9820903009" at bounding box center [86, 112] width 38 height 14
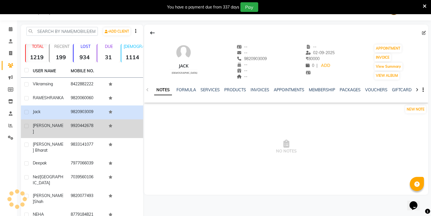
click at [104, 129] on td "9920442678" at bounding box center [86, 128] width 38 height 19
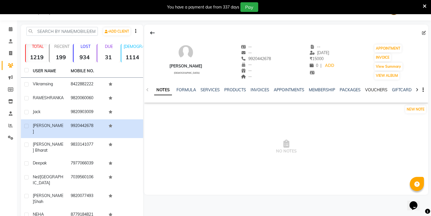
click at [213, 91] on link "VOUCHERS" at bounding box center [376, 89] width 22 height 5
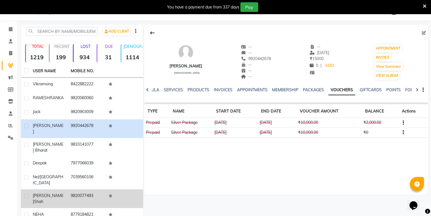
scroll to position [44, 0]
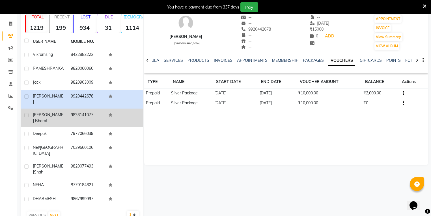
click at [97, 121] on td "9833141077" at bounding box center [86, 117] width 38 height 19
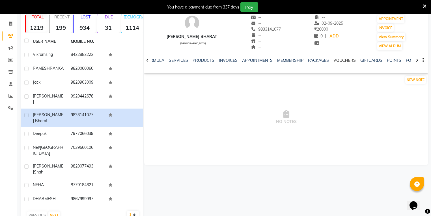
click at [213, 61] on link "VOUCHERS" at bounding box center [345, 60] width 22 height 5
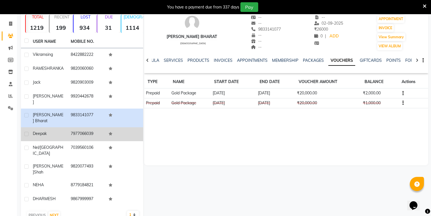
click at [93, 128] on td "7977066039" at bounding box center [86, 134] width 38 height 14
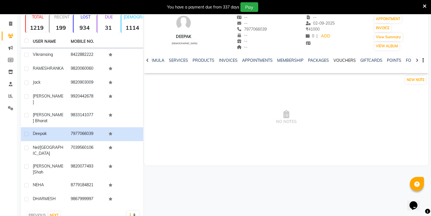
click at [213, 61] on link "VOUCHERS" at bounding box center [345, 60] width 22 height 5
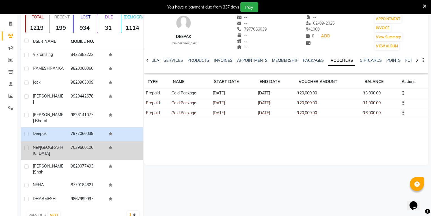
click at [63, 145] on td "Nel/[GEOGRAPHIC_DATA]" at bounding box center [48, 150] width 38 height 19
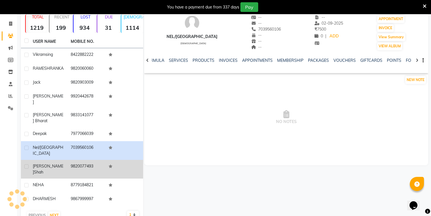
click at [71, 160] on td "9820077493" at bounding box center [86, 169] width 38 height 19
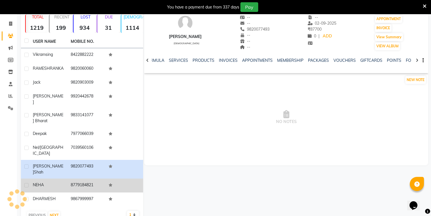
click at [75, 178] on td "8779184821" at bounding box center [86, 185] width 38 height 14
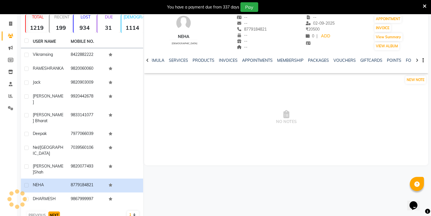
click at [52, 211] on button "NEXT" at bounding box center [54, 215] width 12 height 8
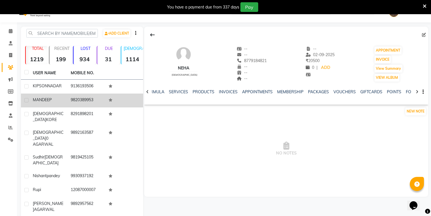
scroll to position [48, 0]
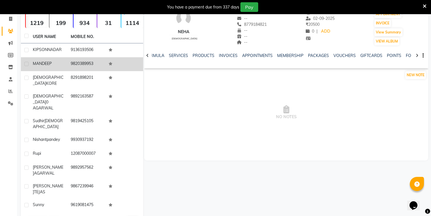
click at [100, 69] on td "9820389953" at bounding box center [86, 64] width 38 height 14
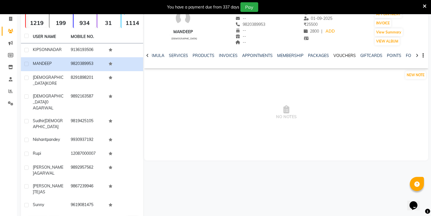
click at [213, 54] on link "VOUCHERS" at bounding box center [345, 55] width 22 height 5
click at [213, 59] on link "VOUCHERS" at bounding box center [341, 56] width 27 height 10
click at [213, 57] on link "PACKAGES" at bounding box center [313, 55] width 21 height 5
click at [213, 47] on div "NOTES FORMULA SERVICES PRODUCTS INVOICES APPOINTMENTS MEMBERSHIP PACKAGES VOUCH…" at bounding box center [286, 56] width 284 height 20
click at [213, 53] on link "VOUCHERS" at bounding box center [349, 55] width 22 height 5
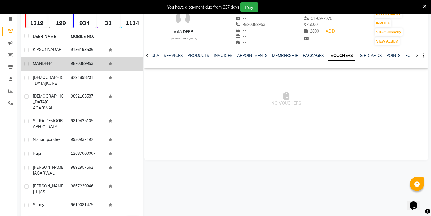
click at [87, 62] on td "9820389953" at bounding box center [86, 64] width 38 height 14
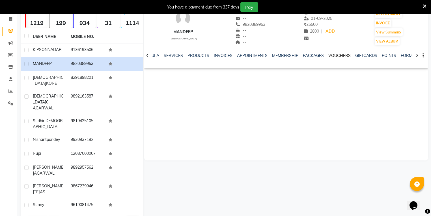
click at [213, 56] on link "VOUCHERS" at bounding box center [339, 55] width 22 height 5
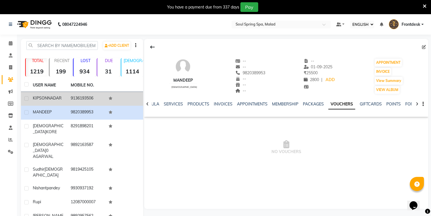
click at [105, 102] on td at bounding box center [124, 99] width 38 height 14
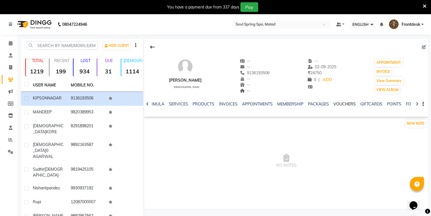
click at [213, 106] on link "VOUCHERS" at bounding box center [345, 103] width 22 height 5
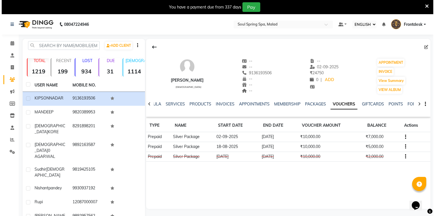
scroll to position [48, 0]
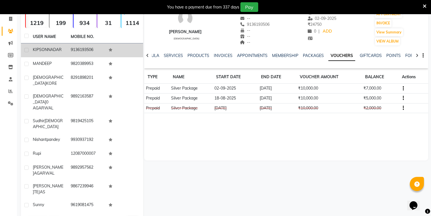
click at [122, 54] on td at bounding box center [124, 50] width 38 height 14
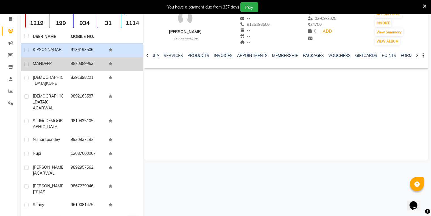
click at [129, 70] on td at bounding box center [124, 64] width 38 height 14
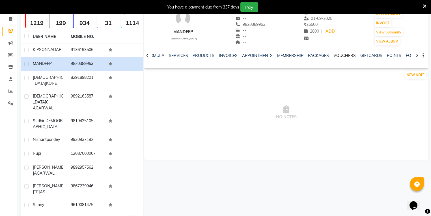
click at [213, 55] on link "VOUCHERS" at bounding box center [345, 55] width 22 height 5
click at [213, 59] on link "VOUCHERS" at bounding box center [341, 56] width 27 height 10
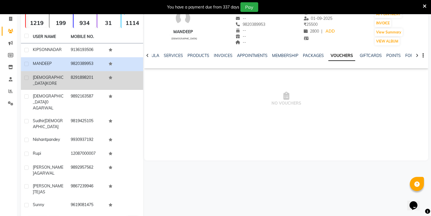
click at [124, 82] on td at bounding box center [124, 80] width 38 height 19
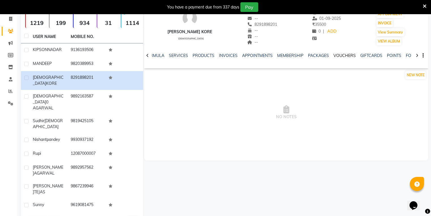
click at [213, 57] on link "VOUCHERS" at bounding box center [345, 55] width 22 height 5
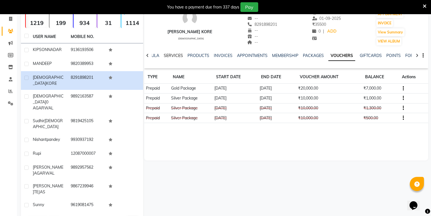
click at [177, 57] on link "SERVICES" at bounding box center [173, 55] width 19 height 5
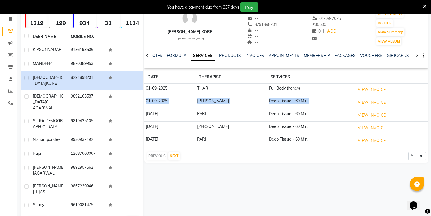
click at [213, 95] on tbody "01-09-2025 THAR Full Body (honey) VIEW INVOICE 01-09-2025 LUCY Deep Tissue - 60…" at bounding box center [286, 114] width 284 height 63
drag, startPoint x: 352, startPoint y: 91, endPoint x: 353, endPoint y: 83, distance: 7.1
click at [213, 85] on tr "01-09-2025 THAR Full Body (honey) VIEW INVOICE" at bounding box center [286, 89] width 284 height 13
click at [213, 86] on button "VIEW INVOICE" at bounding box center [371, 89] width 33 height 9
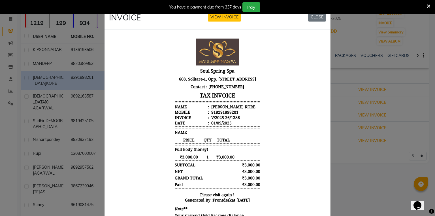
drag, startPoint x: 78, startPoint y: 86, endPoint x: 74, endPoint y: 83, distance: 4.5
click at [74, 83] on ngb-modal-window "INVOICE VIEW INVOICE CLOSE" at bounding box center [217, 108] width 435 height 216
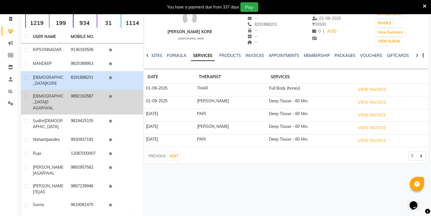
click at [135, 94] on td at bounding box center [124, 102] width 38 height 25
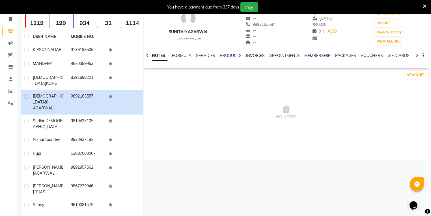
click at [213, 51] on div "NOTES FORMULA SERVICES PRODUCTS INVOICES APPOINTMENTS MEMBERSHIP PACKAGES VOUCH…" at bounding box center [286, 56] width 284 height 20
click at [213, 52] on div "NOTES FORMULA SERVICES PRODUCTS INVOICES APPOINTMENTS MEMBERSHIP PACKAGES VOUCH…" at bounding box center [286, 56] width 284 height 20
click at [213, 59] on div "NOTES FORMULA SERVICES PRODUCTS INVOICES APPOINTMENTS MEMBERSHIP PACKAGES VOUCH…" at bounding box center [279, 58] width 251 height 10
click at [213, 58] on div "VOUCHERS" at bounding box center [372, 56] width 22 height 6
click at [213, 53] on link "VOUCHERS" at bounding box center [372, 55] width 22 height 5
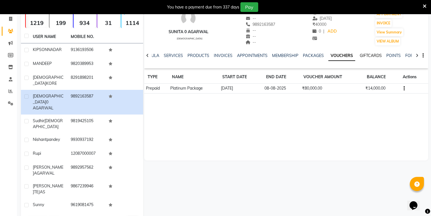
click at [213, 53] on link "GIFTCARDS" at bounding box center [371, 55] width 22 height 5
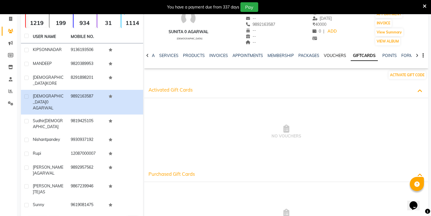
click at [213, 56] on link "VOUCHERS" at bounding box center [335, 55] width 22 height 5
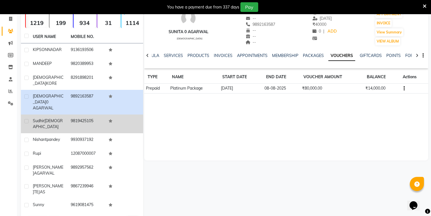
click at [84, 114] on td "9819425105" at bounding box center [86, 123] width 38 height 19
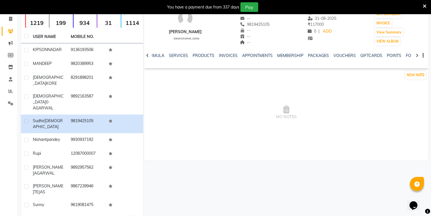
click at [213, 53] on div "VOUCHERS" at bounding box center [345, 56] width 22 height 6
click at [213, 54] on link "VOUCHERS" at bounding box center [345, 55] width 22 height 5
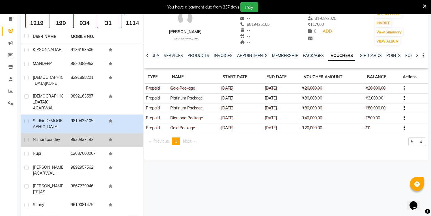
click at [75, 133] on td "9930937192" at bounding box center [86, 140] width 38 height 14
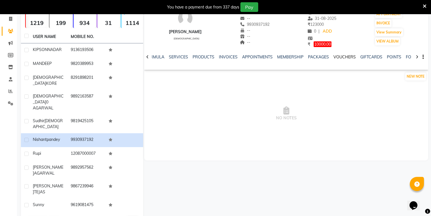
click at [213, 55] on link "VOUCHERS" at bounding box center [345, 56] width 22 height 5
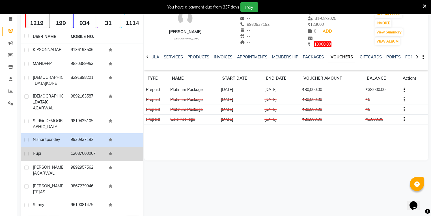
click at [85, 147] on td "12087000007" at bounding box center [86, 154] width 38 height 14
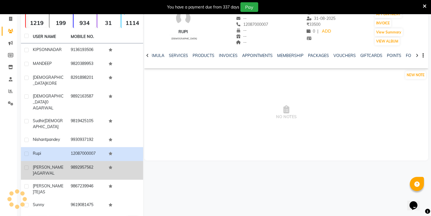
drag, startPoint x: 87, startPoint y: 141, endPoint x: 88, endPoint y: 147, distance: 6.3
click at [88, 146] on tbody "KIPSON NADAR 9136193506 MANDEEP 9820389953 ABHIJET KORE 8291898201 SUNITA 0 AGA…" at bounding box center [82, 127] width 122 height 169
drag, startPoint x: 89, startPoint y: 148, endPoint x: 96, endPoint y: 145, distance: 8.1
click at [89, 161] on td "9892957562" at bounding box center [86, 170] width 38 height 19
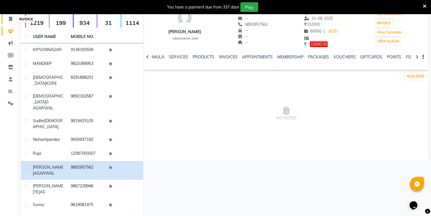
click at [10, 18] on icon at bounding box center [10, 19] width 3 height 4
select select "4947"
select select "service"
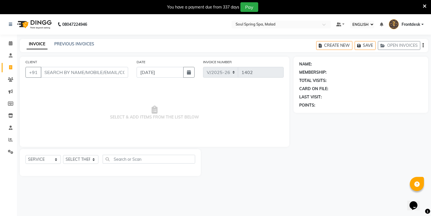
scroll to position [14, 0]
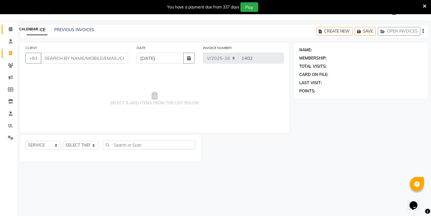
click at [10, 27] on span at bounding box center [11, 29] width 10 height 7
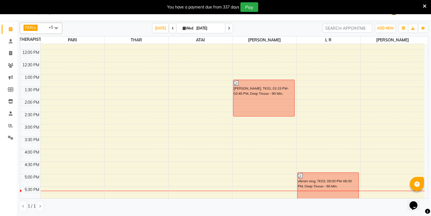
scroll to position [123, 0]
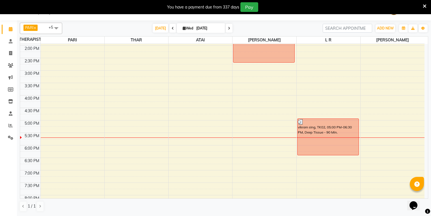
click at [190, 28] on span "Wed" at bounding box center [187, 28] width 13 height 4
select select "9"
select select "2025"
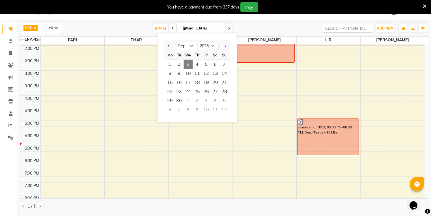
click at [213, 32] on div "TODAY Wed 03-09-2025 Jan Feb Mar Apr May Jun Jul Aug Sep Oct Nov Dec 2015 2016 …" at bounding box center [192, 28] width 255 height 8
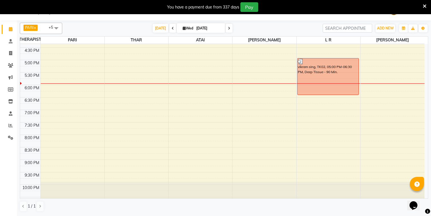
scroll to position [191, 0]
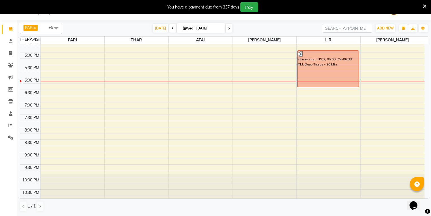
click at [178, 29] on span "Wed 03-09-2025" at bounding box center [201, 28] width 48 height 10
click at [185, 28] on span "Wed" at bounding box center [187, 28] width 13 height 4
select select "9"
select select "2025"
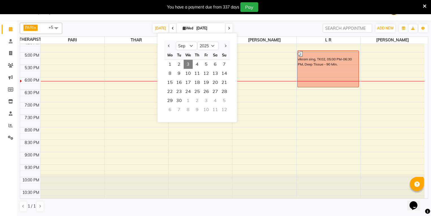
click at [184, 62] on span "3" at bounding box center [188, 64] width 9 height 9
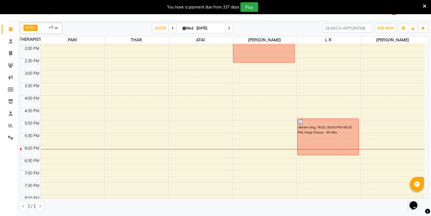
scroll to position [168, 0]
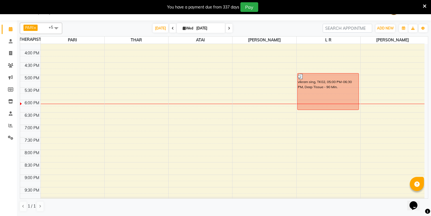
click at [185, 27] on span "Wed" at bounding box center [187, 28] width 13 height 4
select select "9"
select select "2025"
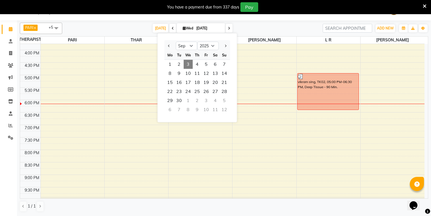
click at [187, 63] on span "3" at bounding box center [188, 64] width 9 height 9
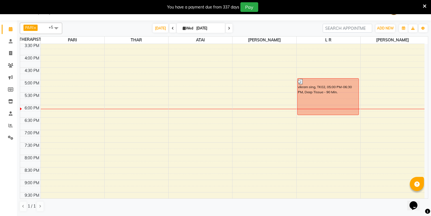
scroll to position [191, 0]
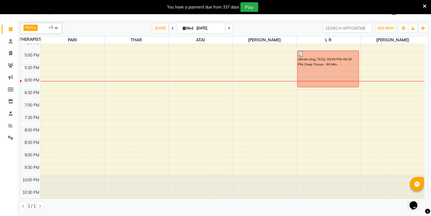
click at [192, 26] on span "Wed" at bounding box center [187, 28] width 13 height 4
select select "9"
select select "2025"
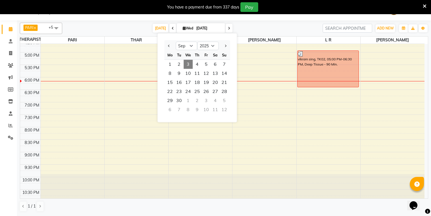
click at [187, 64] on span "3" at bounding box center [188, 64] width 9 height 9
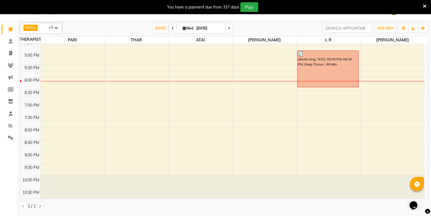
click at [209, 25] on input "[DATE]" at bounding box center [209, 28] width 28 height 8
select select "9"
select select "2025"
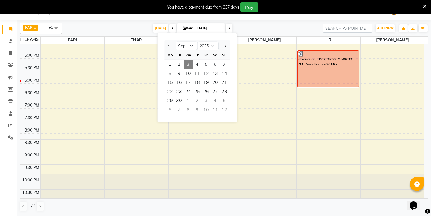
click at [191, 64] on span "3" at bounding box center [188, 64] width 9 height 9
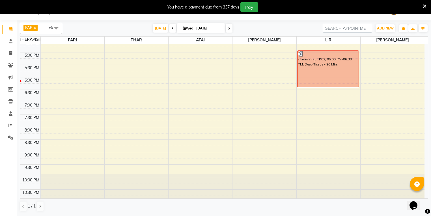
click at [190, 22] on div "PARI x THAR x ATAI x L R x LUCY x janis x +5 Select All jammy moi moi ms omi PA…" at bounding box center [224, 116] width 409 height 193
click at [188, 28] on span "Wed" at bounding box center [187, 28] width 13 height 4
select select "9"
select select "2025"
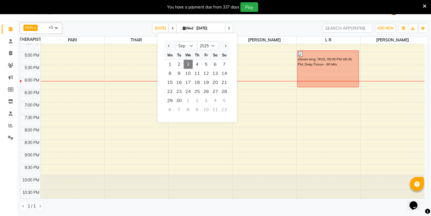
click at [190, 65] on span "3" at bounding box center [188, 64] width 9 height 9
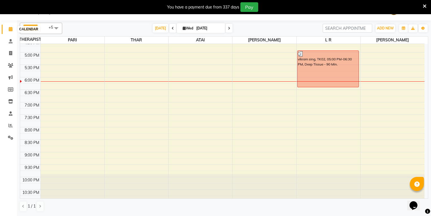
click at [10, 28] on icon at bounding box center [11, 29] width 4 height 4
click at [9, 40] on icon at bounding box center [11, 41] width 4 height 4
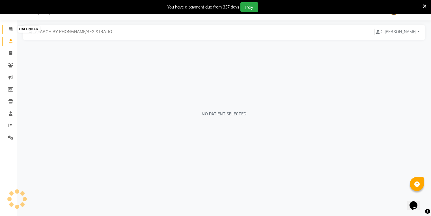
click at [10, 29] on icon at bounding box center [11, 29] width 4 height 4
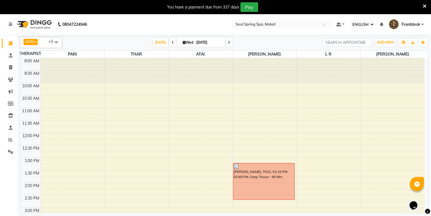
click at [8, 47] on link "CALENDAR" at bounding box center [9, 43] width 14 height 9
click at [9, 54] on icon at bounding box center [11, 55] width 4 height 4
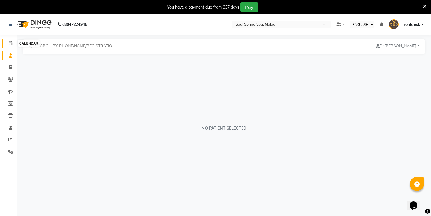
click at [11, 45] on icon at bounding box center [11, 43] width 4 height 4
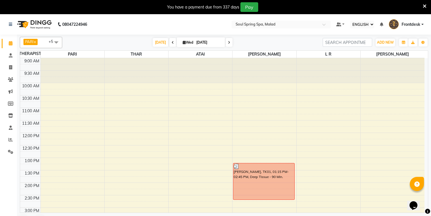
scroll to position [91, 0]
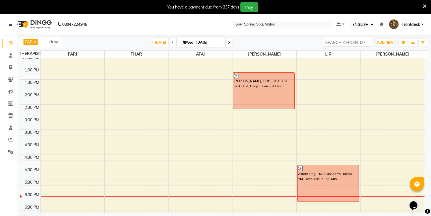
click at [189, 42] on span "Wed" at bounding box center [187, 42] width 13 height 4
select select "9"
select select "2025"
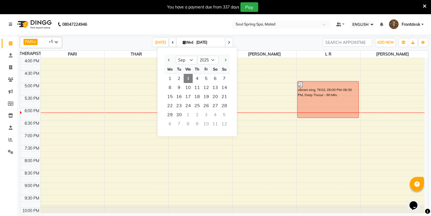
scroll to position [181, 0]
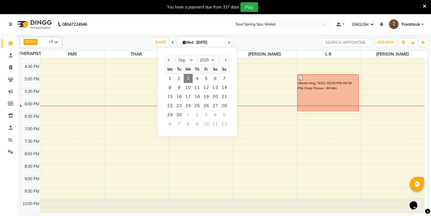
click at [189, 78] on span "3" at bounding box center [188, 78] width 9 height 9
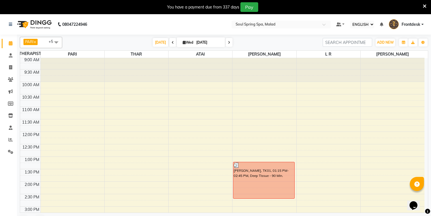
scroll to position [0, 0]
click at [4, 45] on link "CALENDAR" at bounding box center [9, 43] width 14 height 9
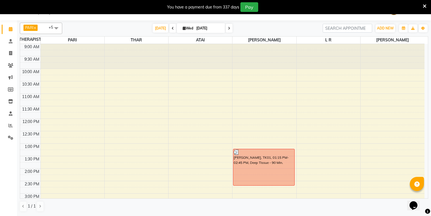
click at [205, 30] on input "[DATE]" at bounding box center [209, 28] width 28 height 8
select select "9"
select select "2025"
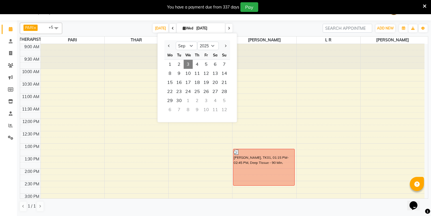
click at [192, 57] on div "We" at bounding box center [188, 54] width 9 height 9
click at [189, 65] on span "3" at bounding box center [188, 64] width 9 height 9
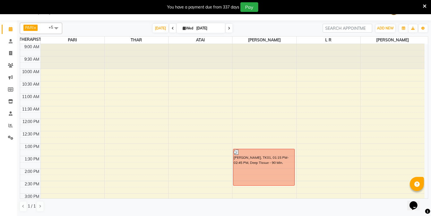
click at [205, 27] on input "[DATE]" at bounding box center [209, 28] width 28 height 8
select select "9"
select select "2025"
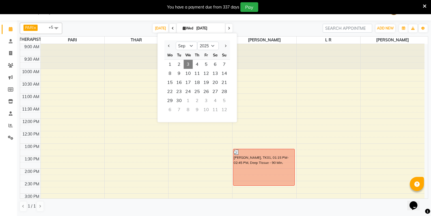
click at [191, 65] on span "3" at bounding box center [188, 64] width 9 height 9
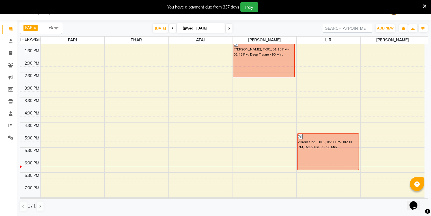
scroll to position [136, 0]
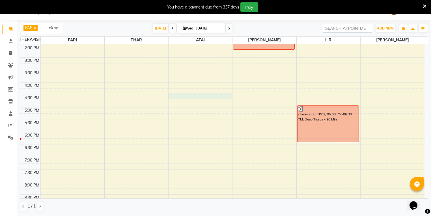
click at [204, 96] on div "9:00 AM 9:30 AM 10:00 AM 10:30 AM 11:00 AM 11:30 AM 12:00 PM 12:30 PM 1:00 PM 1…" at bounding box center [222, 82] width 405 height 348
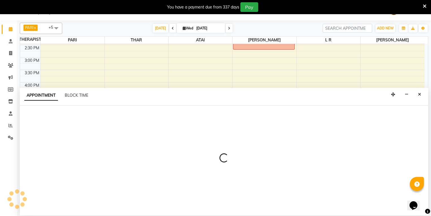
select select "86315"
select select "990"
select select "tentative"
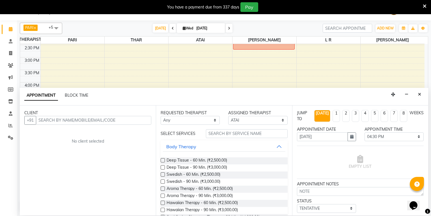
click at [102, 119] on input "text" at bounding box center [93, 120] width 115 height 9
type input "s"
type input "subham mmmmmmmmmmmm"
